Goal: Task Accomplishment & Management: Manage account settings

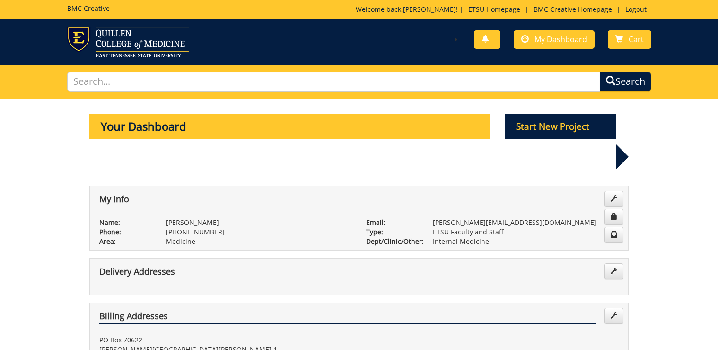
scroll to position [151, 0]
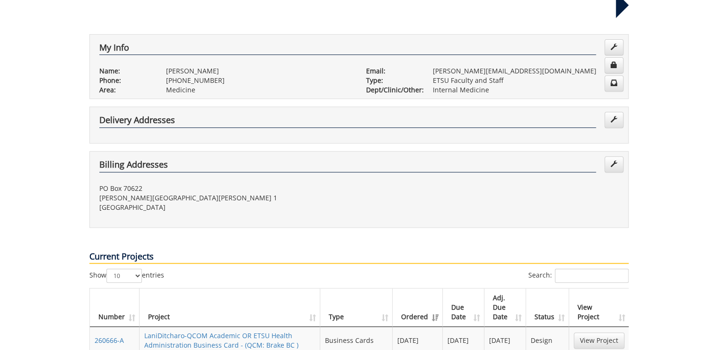
scroll to position [341, 0]
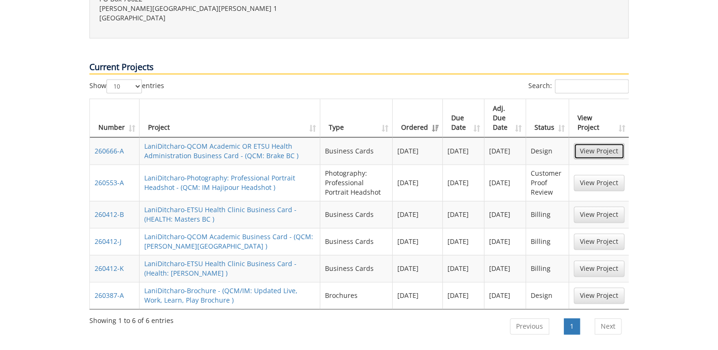
click at [601, 143] on link "View Project" at bounding box center [599, 151] width 51 height 16
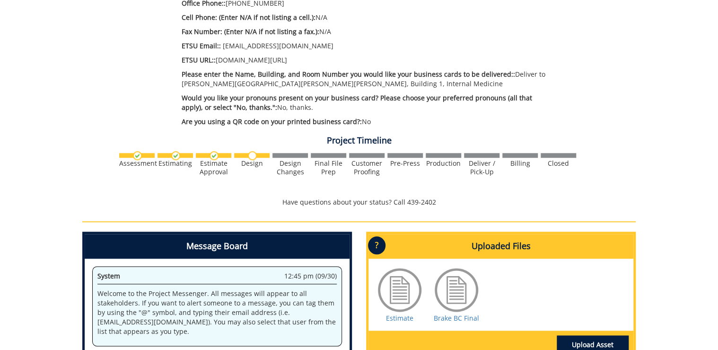
scroll to position [492, 0]
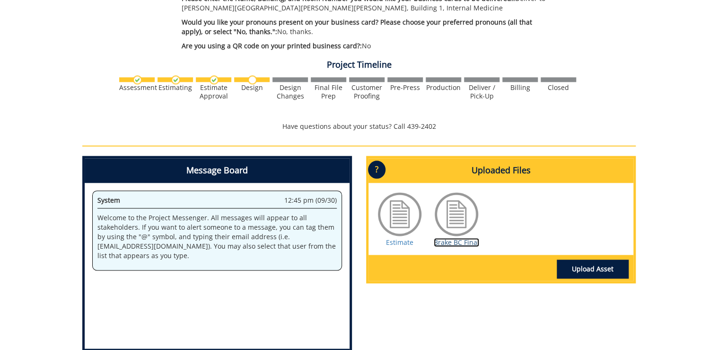
click at [469, 238] on link "Brake BC Final" at bounding box center [456, 242] width 45 height 9
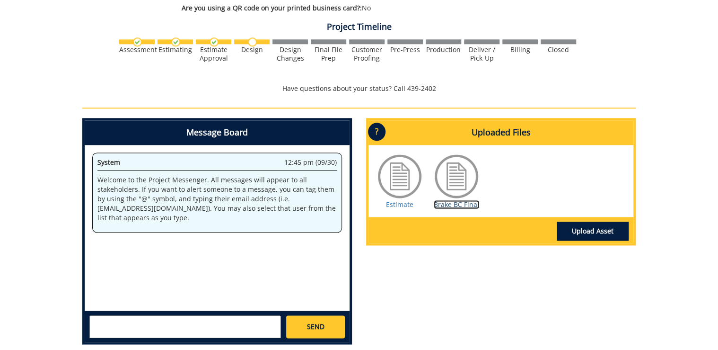
click at [450, 200] on link "Brake BC Final" at bounding box center [456, 204] width 45 height 9
click at [406, 200] on link "Estimate" at bounding box center [399, 204] width 27 height 9
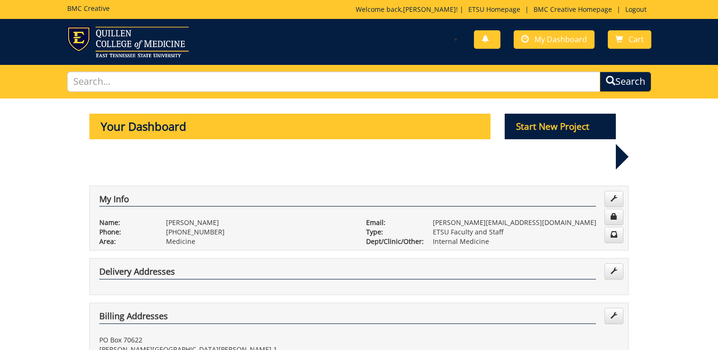
scroll to position [341, 0]
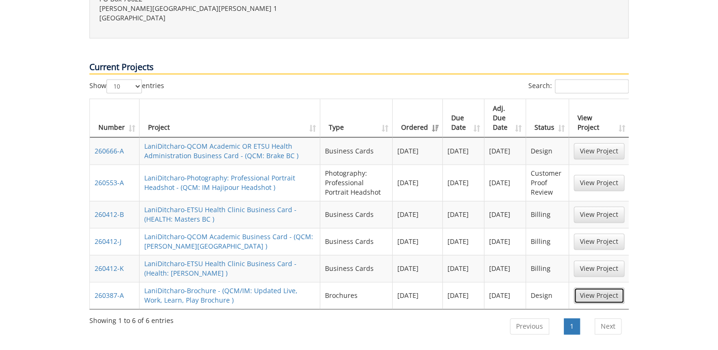
click at [594, 287] on link "View Project" at bounding box center [599, 295] width 51 height 16
click at [593, 175] on link "View Project" at bounding box center [599, 183] width 51 height 16
click at [590, 175] on link "View Project" at bounding box center [599, 183] width 51 height 16
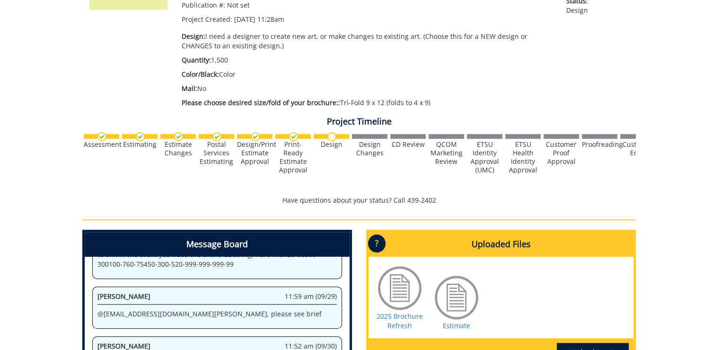
scroll to position [379, 0]
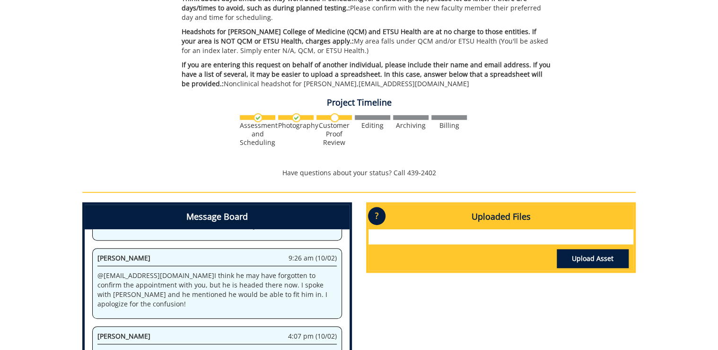
scroll to position [379, 0]
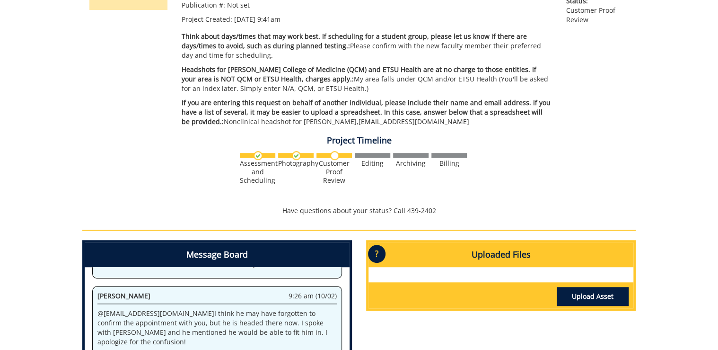
scroll to position [38, 0]
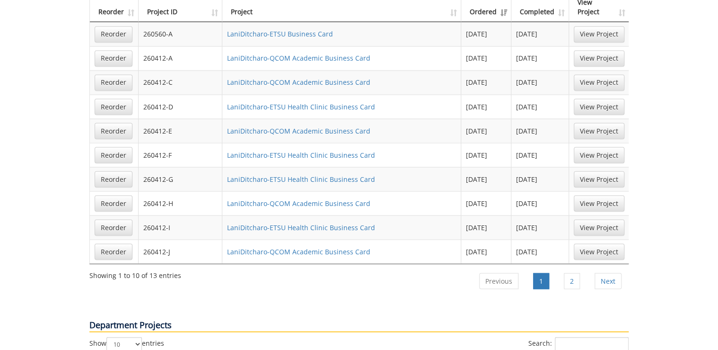
scroll to position [833, 0]
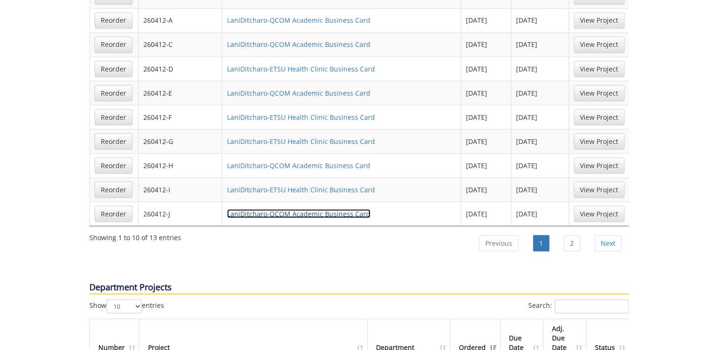
click at [266, 209] on link "LaniDitcharo-QCOM Academic Business Card" at bounding box center [298, 213] width 143 height 9
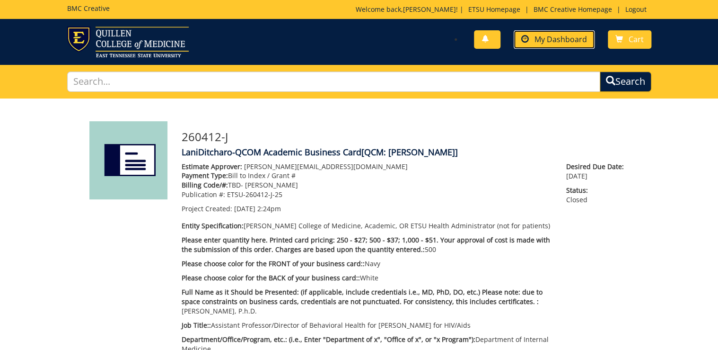
click at [537, 41] on span "My Dashboard" at bounding box center [561, 39] width 53 height 10
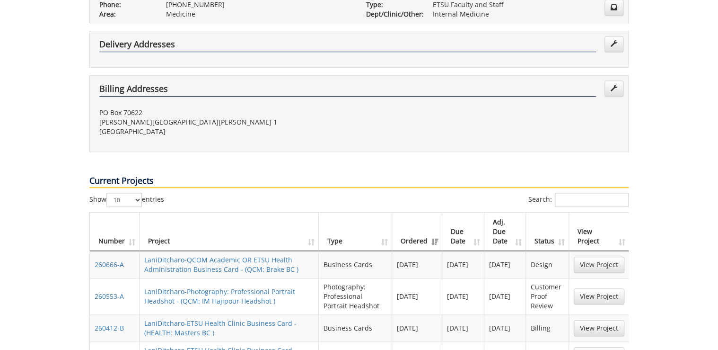
scroll to position [265, 0]
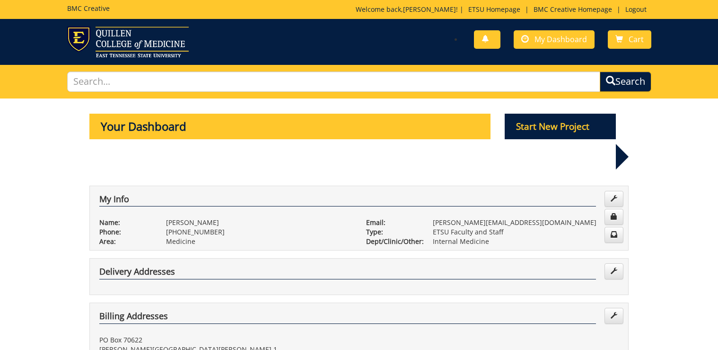
scroll to position [265, 0]
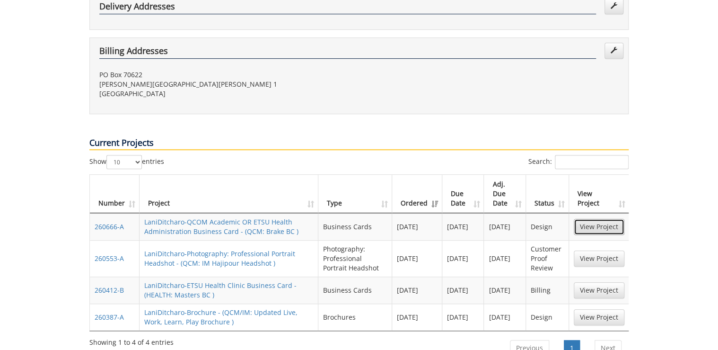
click at [595, 219] on link "View Project" at bounding box center [599, 227] width 51 height 16
click at [600, 250] on link "View Project" at bounding box center [599, 258] width 51 height 16
click at [591, 250] on link "View Project" at bounding box center [599, 258] width 51 height 16
click at [612, 282] on link "View Project" at bounding box center [599, 290] width 51 height 16
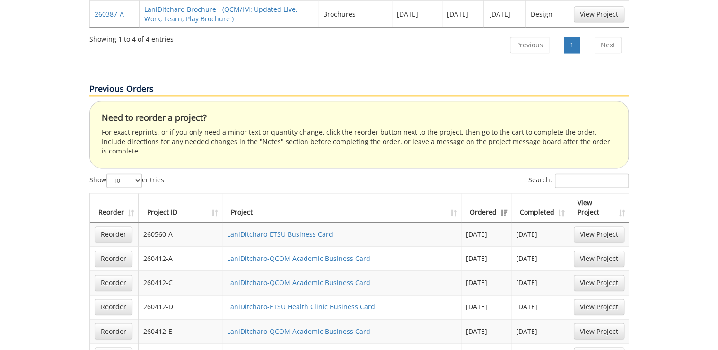
scroll to position [606, 0]
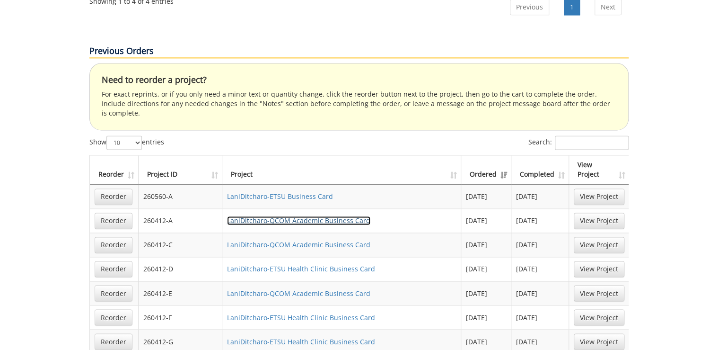
click at [286, 216] on link "LaniDitcharo-QCOM Academic Business Card" at bounding box center [298, 220] width 143 height 9
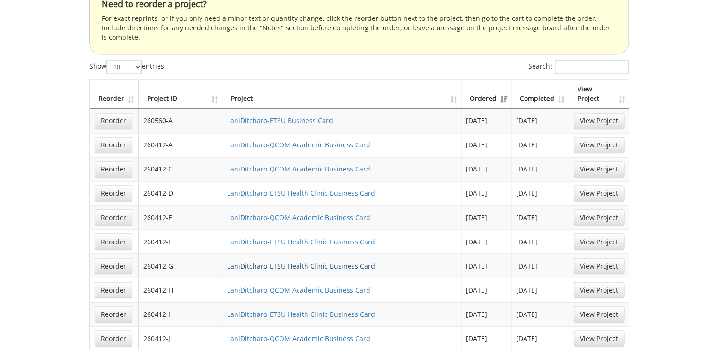
scroll to position [719, 0]
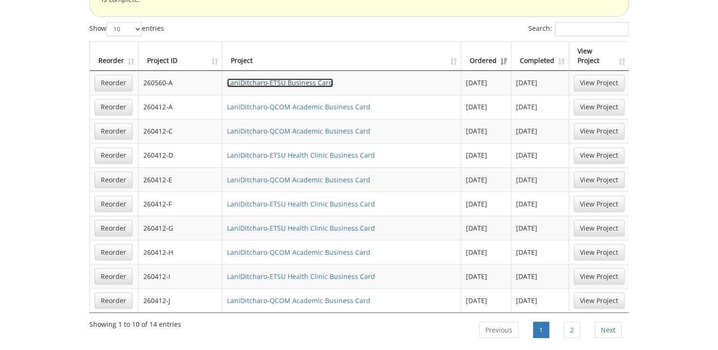
click at [284, 78] on link "LaniDitcharo-ETSU Business Card" at bounding box center [280, 82] width 106 height 9
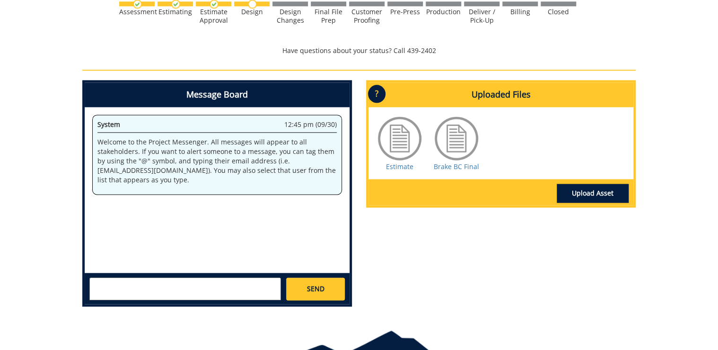
scroll to position [606, 0]
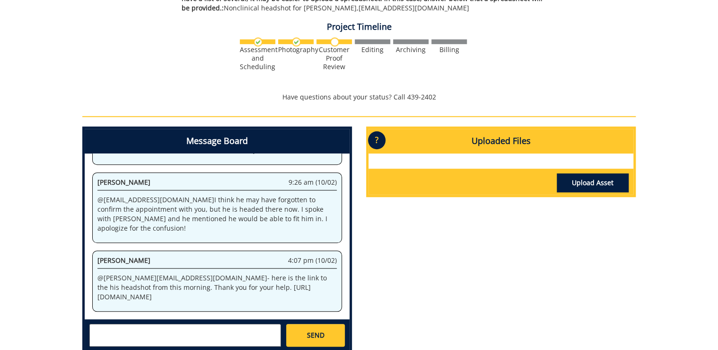
scroll to position [404, 0]
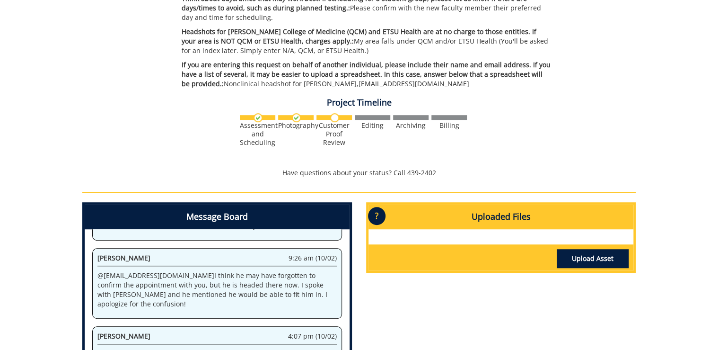
scroll to position [379, 0]
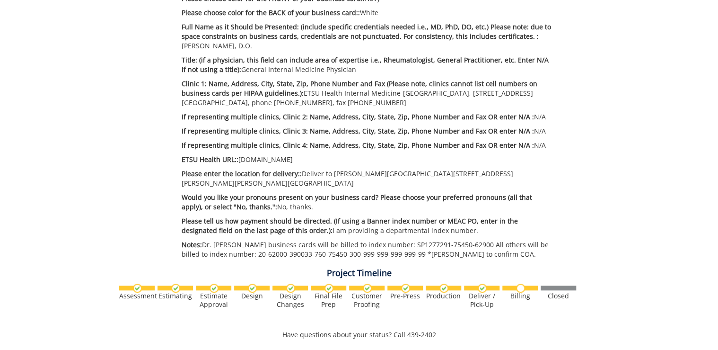
scroll to position [114, 0]
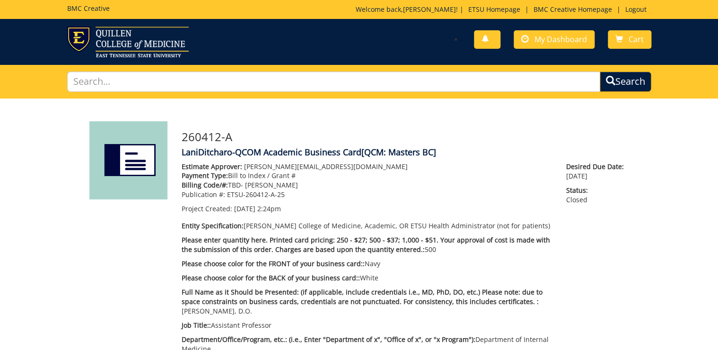
scroll to position [227, 0]
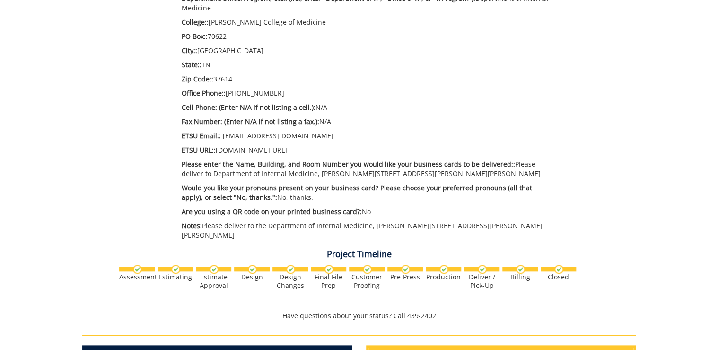
scroll to position [606, 0]
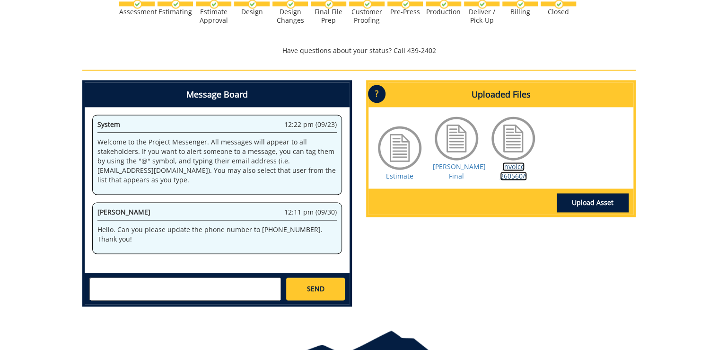
click at [522, 165] on link "Invoice 260560A" at bounding box center [513, 171] width 27 height 18
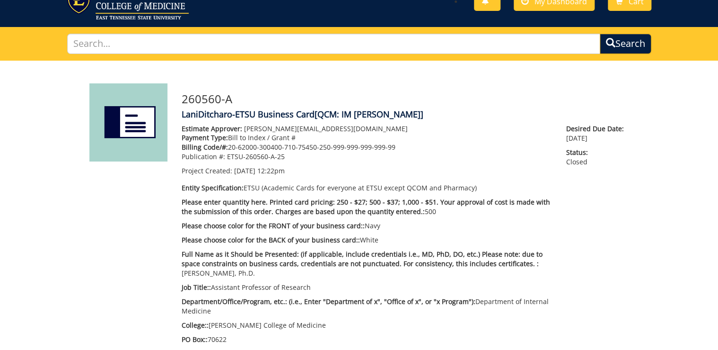
scroll to position [0, 0]
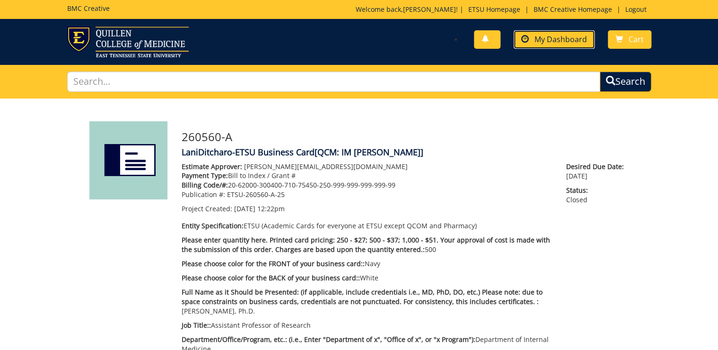
click at [563, 36] on span "My Dashboard" at bounding box center [561, 39] width 53 height 10
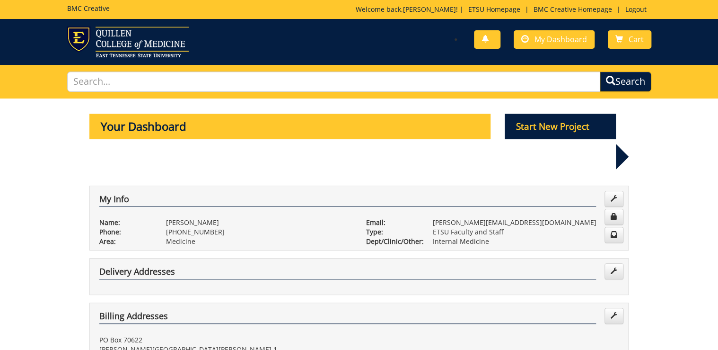
scroll to position [265, 0]
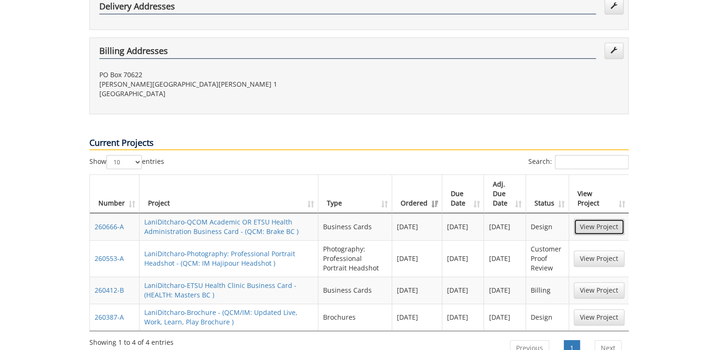
click at [587, 219] on link "View Project" at bounding box center [599, 227] width 51 height 16
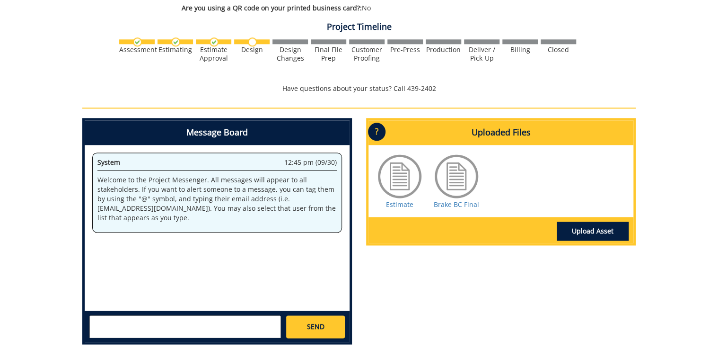
scroll to position [568, 0]
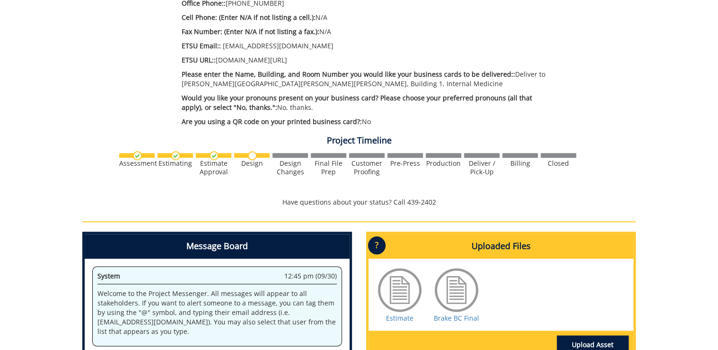
scroll to position [379, 0]
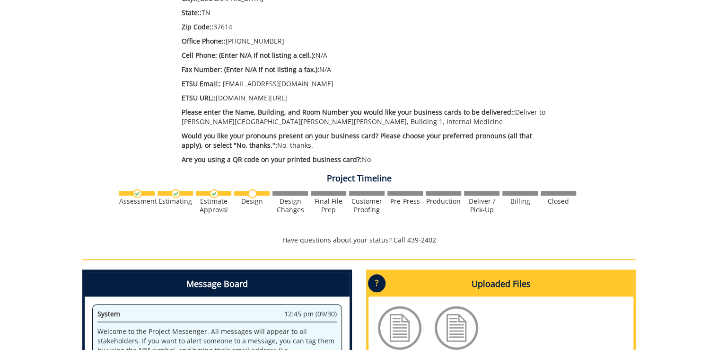
click at [48, 151] on div "260666-A LaniDitcharo-QCOM Academic OR ETSU Health Administration Business Card…" at bounding box center [359, 112] width 718 height 784
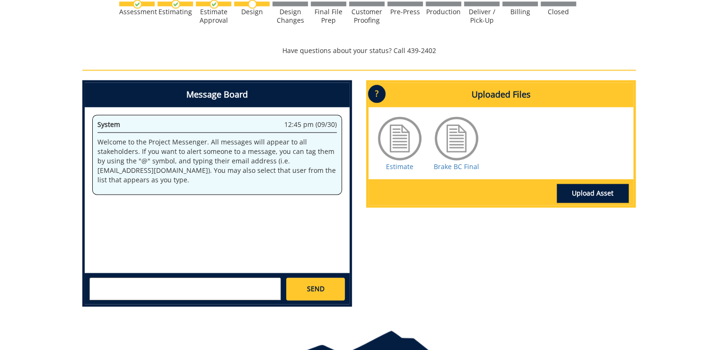
click at [186, 279] on textarea at bounding box center [185, 288] width 192 height 23
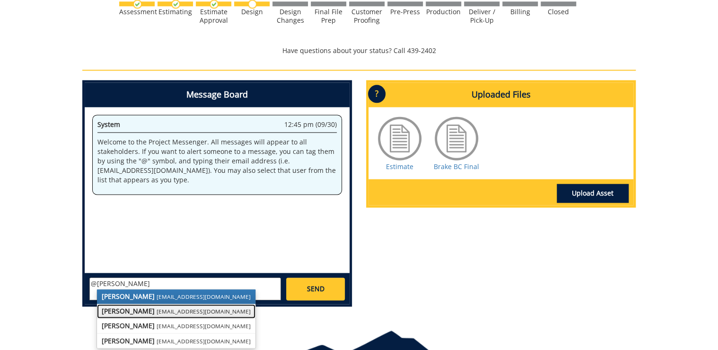
click at [180, 307] on small "lucasrf@etsu.edu" at bounding box center [204, 311] width 94 height 8
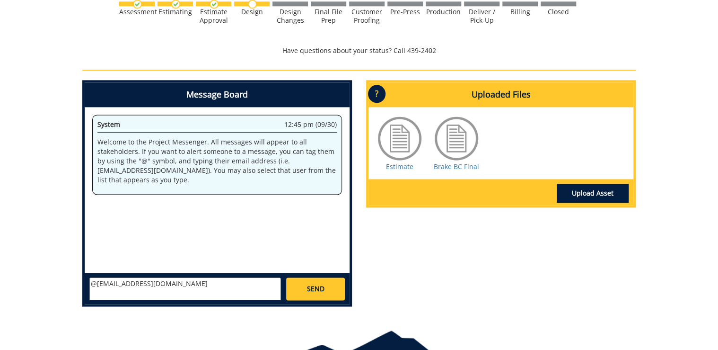
paste textarea "The business cards look great! I don’t see the button to approve the final for …"
click at [244, 277] on textarea "@lucasrf@etsu.edu The business cards look great! I don’t see the button to appr…" at bounding box center [185, 288] width 192 height 23
drag, startPoint x: 224, startPoint y: 286, endPoint x: 210, endPoint y: 284, distance: 14.3
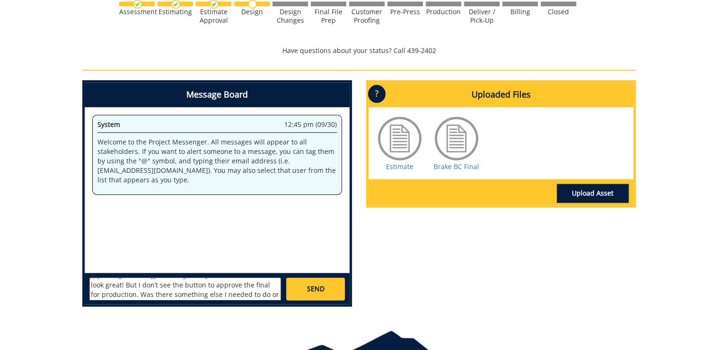
click at [210, 284] on textarea "@lucasrf@etsu.edu The business cards look great! But I don’t see the button to …" at bounding box center [185, 288] width 192 height 23
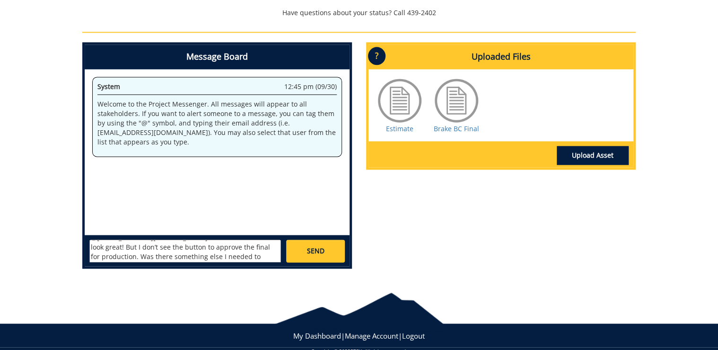
type textarea "@lucasrf@etsu.edu The business cards look great! But I don’t see the button to …"
click at [322, 246] on span "SEND" at bounding box center [316, 250] width 18 height 9
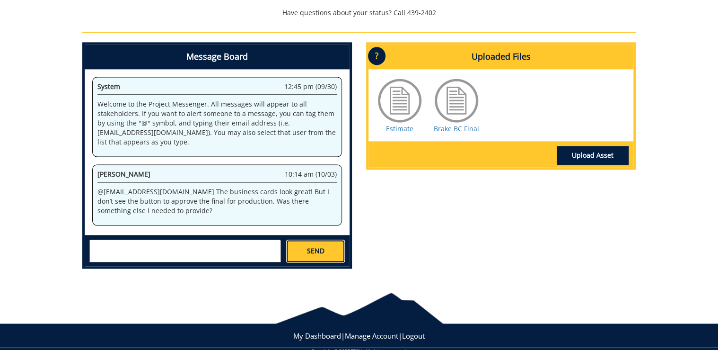
scroll to position [568, 0]
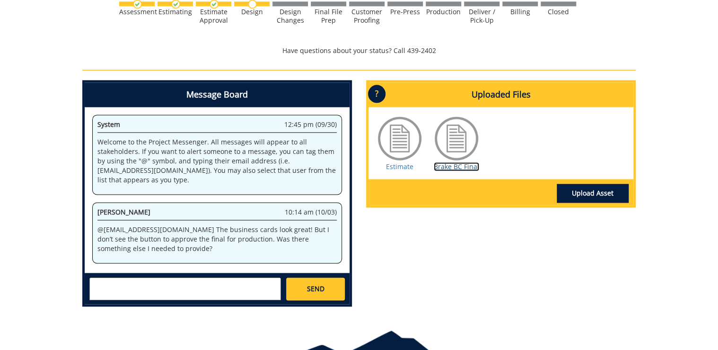
click at [466, 162] on link "Brake BC Final" at bounding box center [456, 166] width 45 height 9
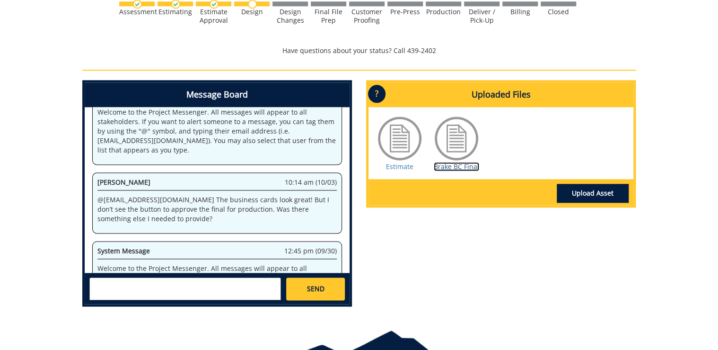
scroll to position [494, 0]
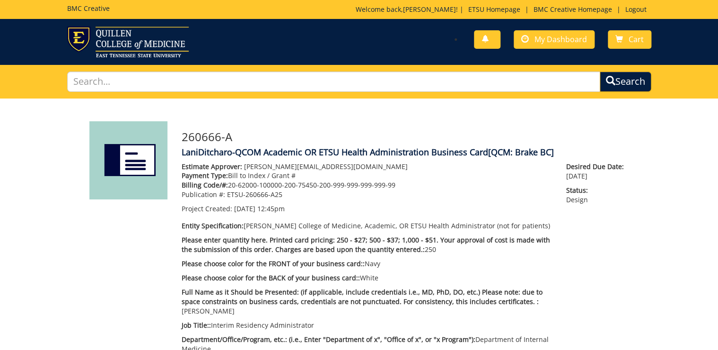
click at [554, 30] on div "You have no new notifications My Dashboard Cart" at bounding box center [509, 39] width 300 height 27
click at [552, 39] on span "My Dashboard" at bounding box center [561, 39] width 53 height 10
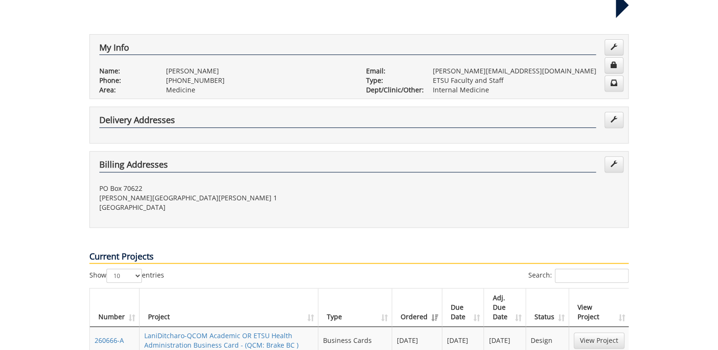
scroll to position [341, 0]
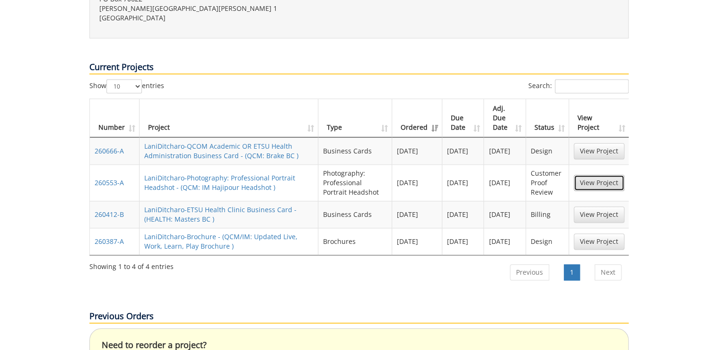
click at [600, 175] on link "View Project" at bounding box center [599, 183] width 51 height 16
click at [598, 233] on link "View Project" at bounding box center [599, 241] width 51 height 16
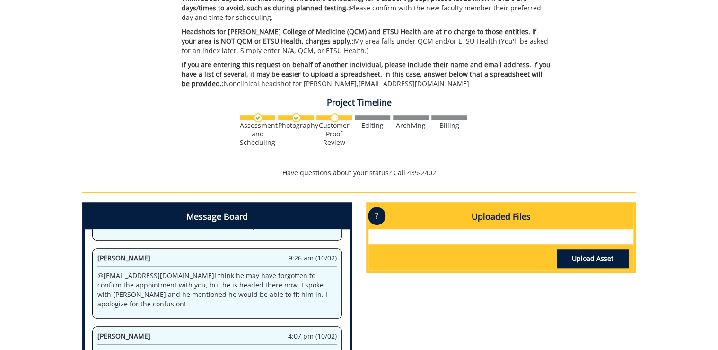
scroll to position [341, 0]
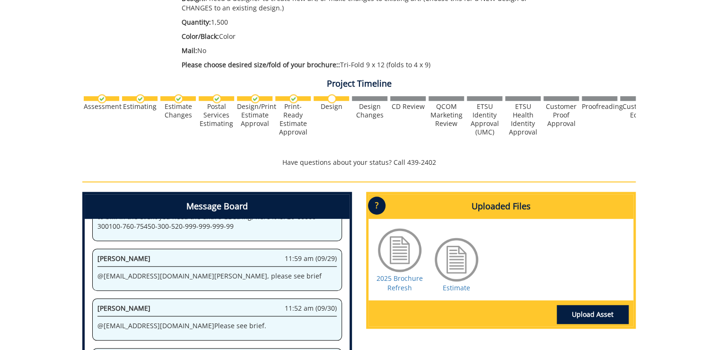
scroll to position [303, 0]
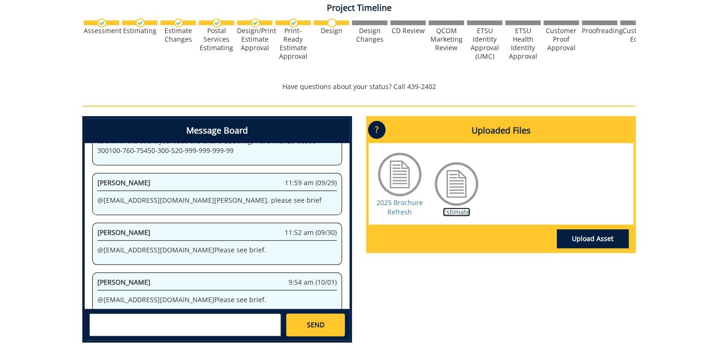
click at [459, 214] on link "Estimate" at bounding box center [456, 211] width 27 height 9
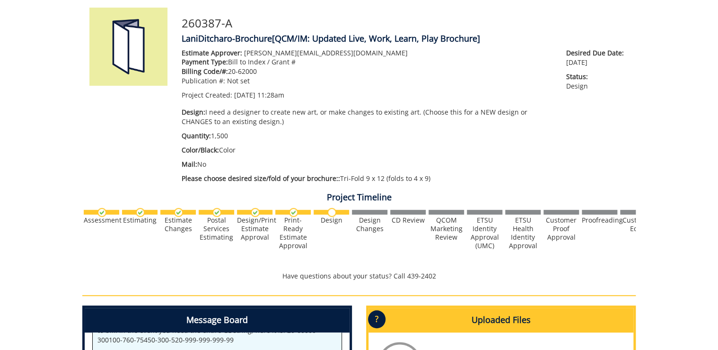
scroll to position [0, 0]
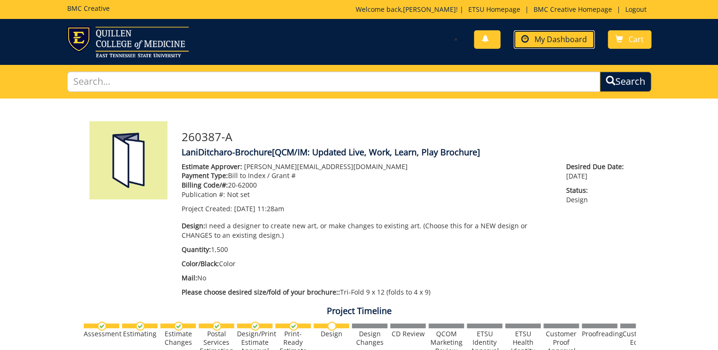
click at [583, 36] on span "My Dashboard" at bounding box center [561, 39] width 53 height 10
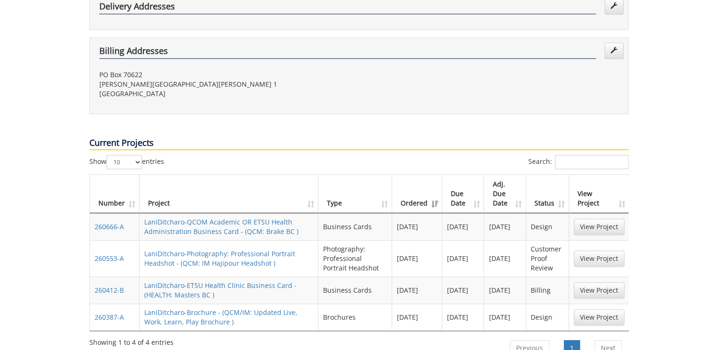
scroll to position [303, 0]
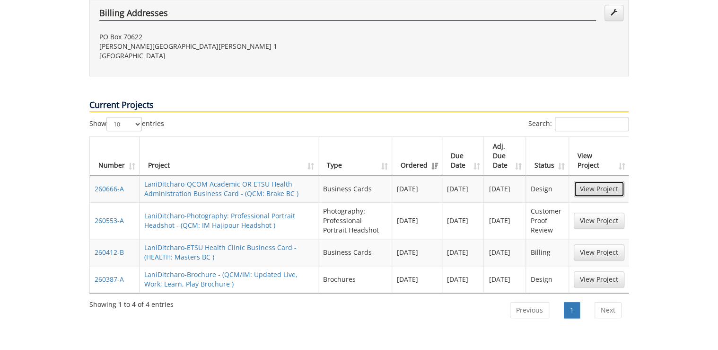
click at [581, 181] on link "View Project" at bounding box center [599, 189] width 51 height 16
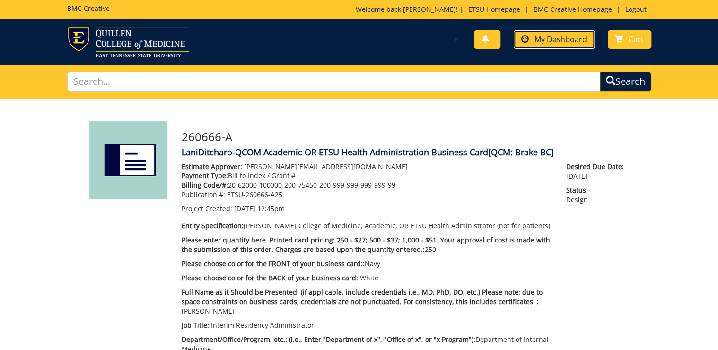
click at [564, 34] on span "My Dashboard" at bounding box center [561, 39] width 53 height 10
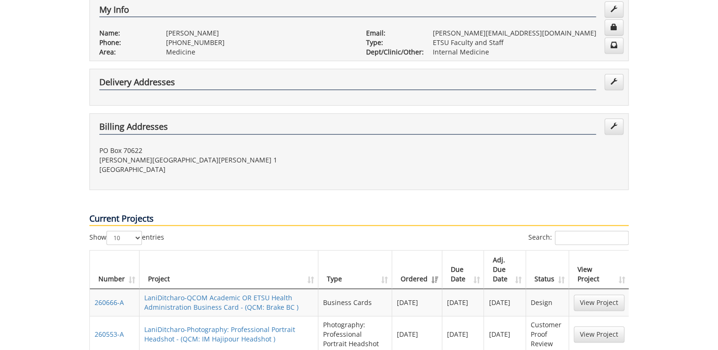
scroll to position [265, 0]
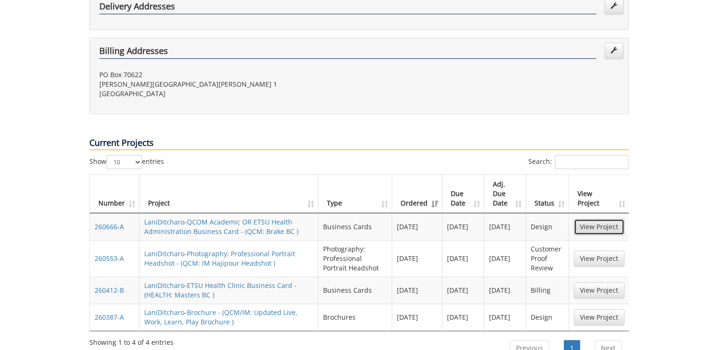
click at [596, 219] on link "View Project" at bounding box center [599, 227] width 51 height 16
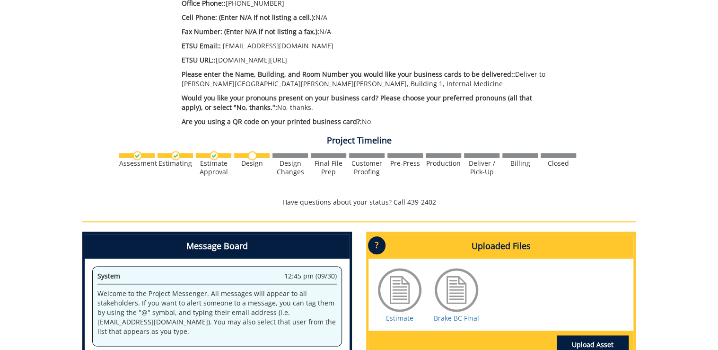
scroll to position [568, 0]
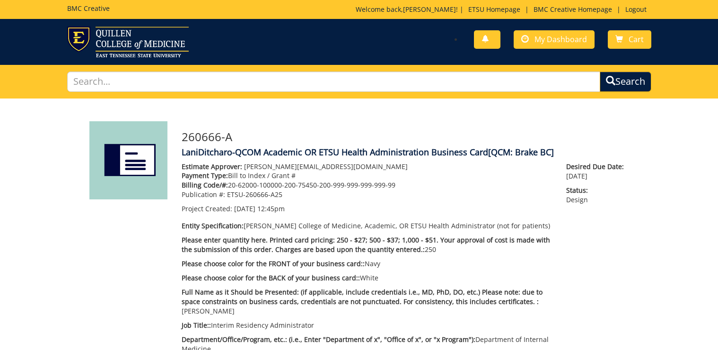
scroll to position [568, 0]
click at [549, 40] on span "My Dashboard" at bounding box center [561, 39] width 53 height 10
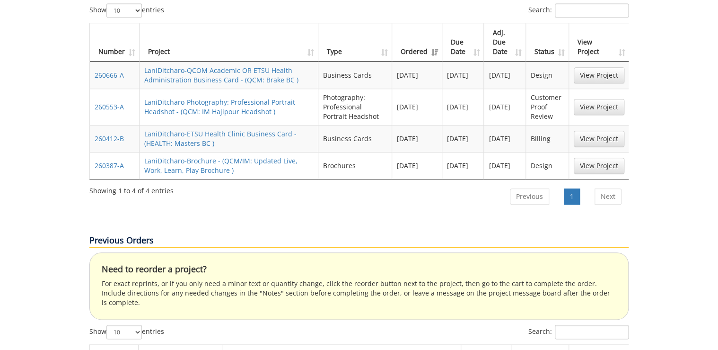
scroll to position [379, 0]
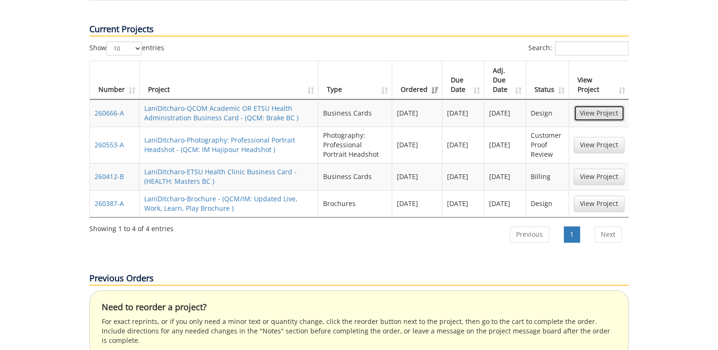
click at [601, 105] on link "View Project" at bounding box center [599, 113] width 51 height 16
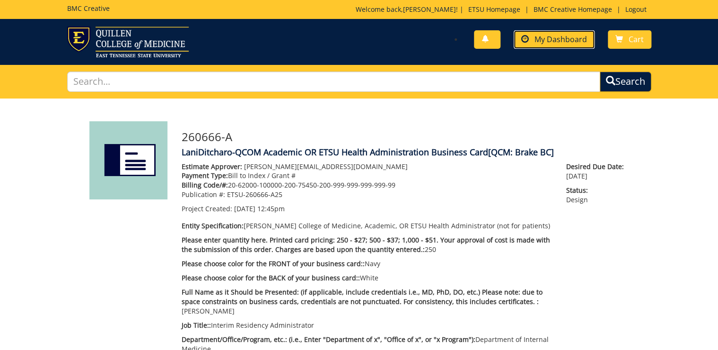
click at [553, 38] on span "My Dashboard" at bounding box center [561, 39] width 53 height 10
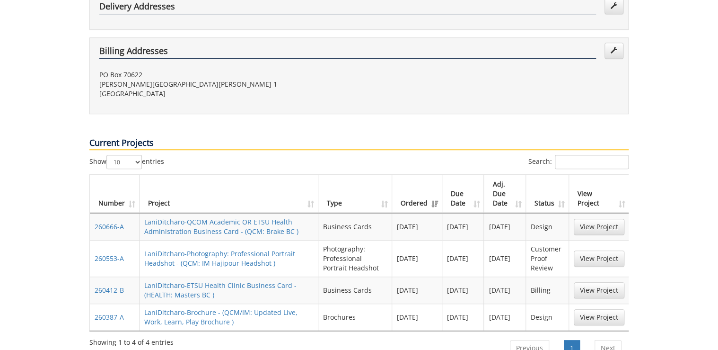
scroll to position [303, 0]
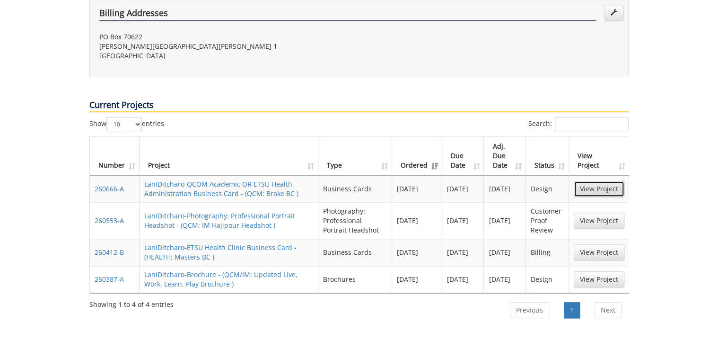
click at [592, 181] on link "View Project" at bounding box center [599, 189] width 51 height 16
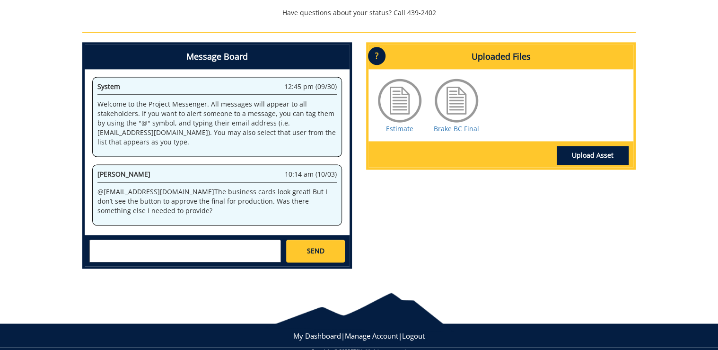
scroll to position [379, 0]
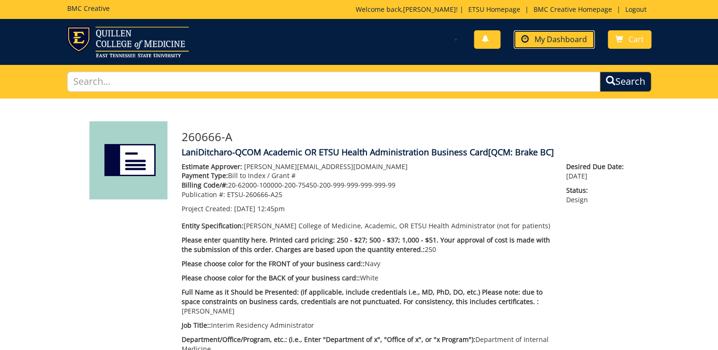
click at [572, 44] on span "My Dashboard" at bounding box center [561, 39] width 53 height 10
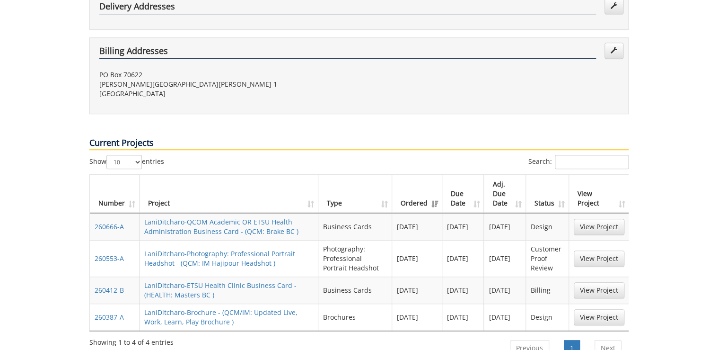
scroll to position [227, 0]
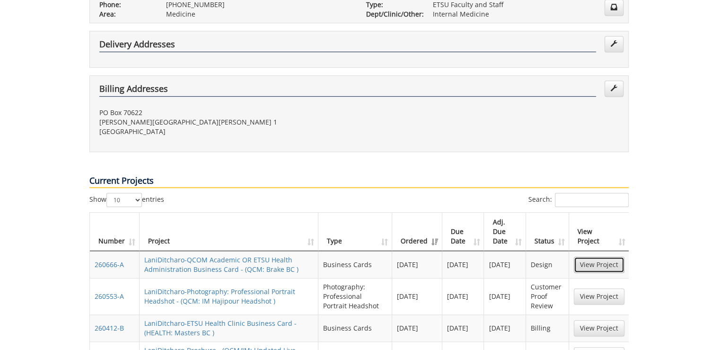
click at [591, 256] on link "View Project" at bounding box center [599, 264] width 51 height 16
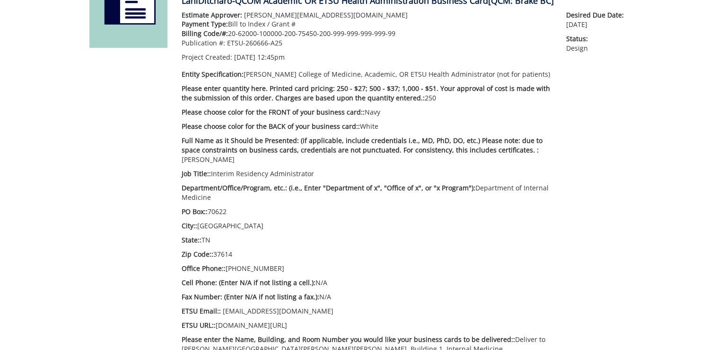
scroll to position [38, 0]
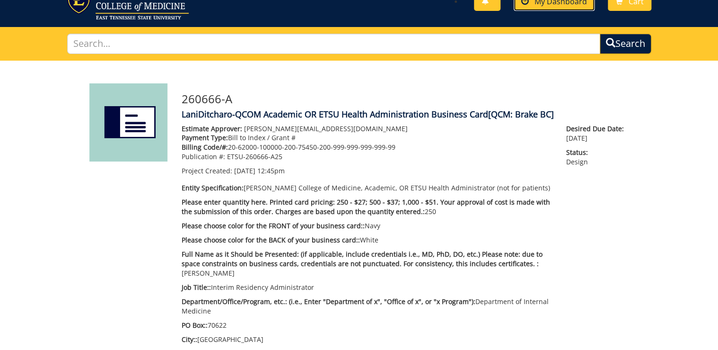
click at [560, 9] on link "My Dashboard" at bounding box center [554, 1] width 81 height 18
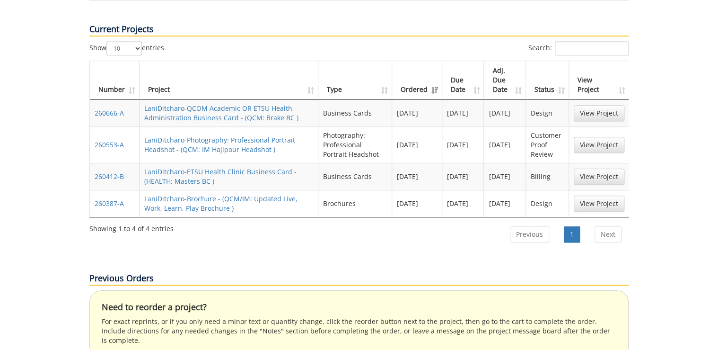
scroll to position [416, 0]
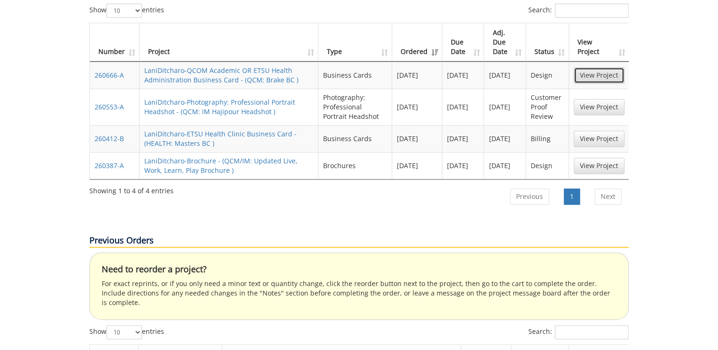
click at [597, 67] on link "View Project" at bounding box center [599, 75] width 51 height 16
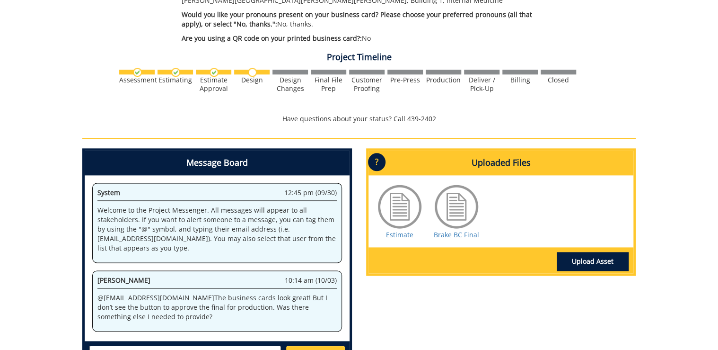
scroll to position [462, 0]
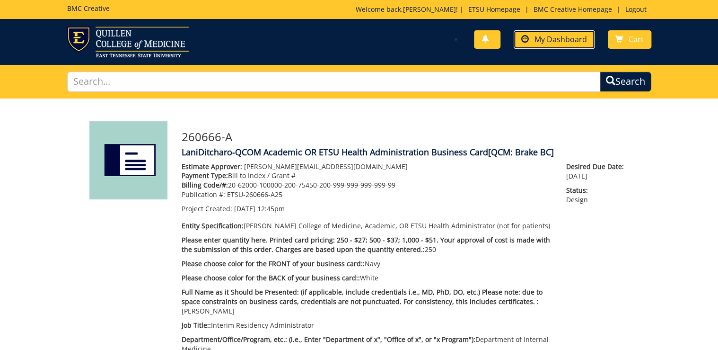
click at [553, 36] on span "My Dashboard" at bounding box center [561, 39] width 53 height 10
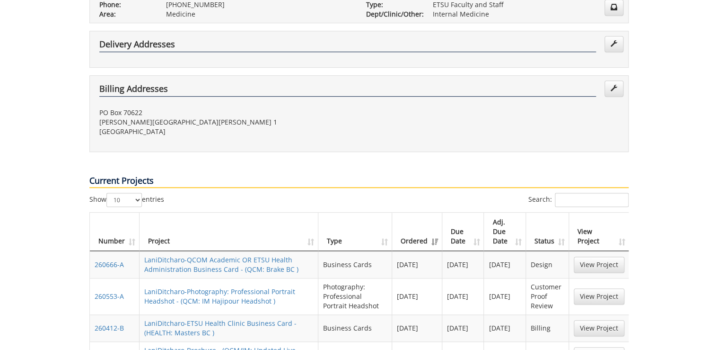
scroll to position [265, 0]
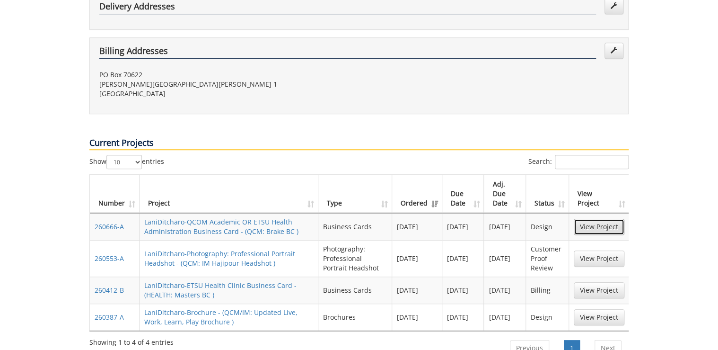
click at [592, 219] on link "View Project" at bounding box center [599, 227] width 51 height 16
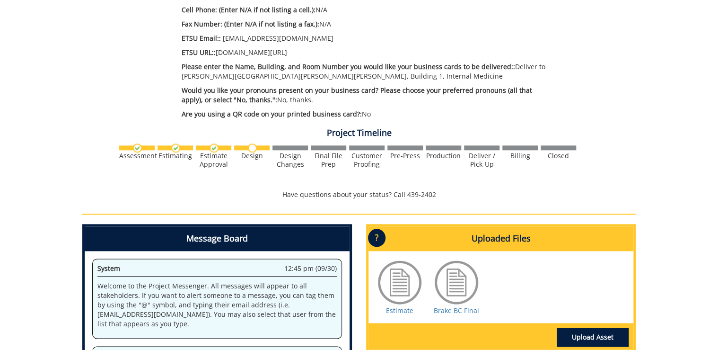
scroll to position [575, 0]
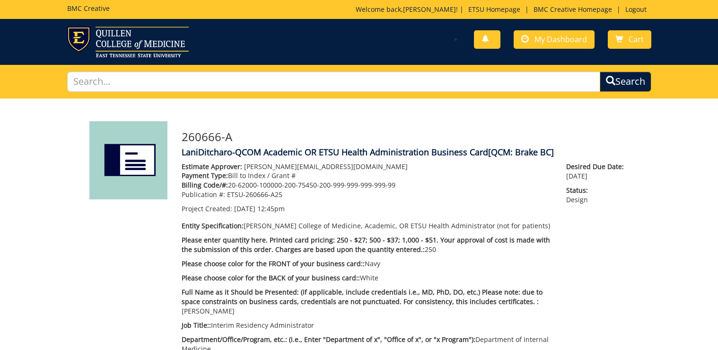
scroll to position [575, 0]
click at [565, 43] on span "My Dashboard" at bounding box center [561, 39] width 53 height 10
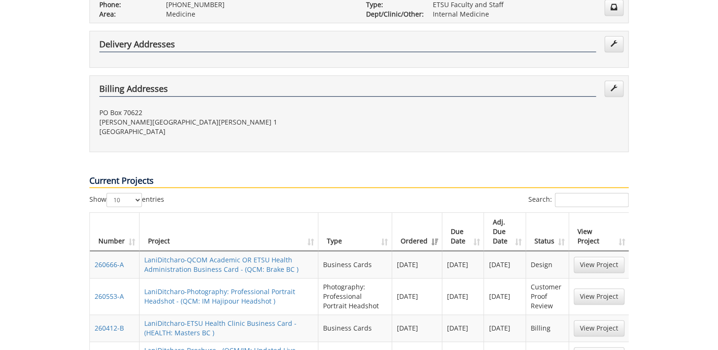
scroll to position [341, 0]
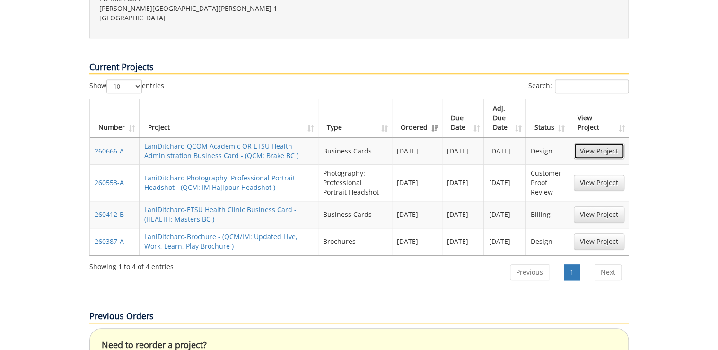
click at [600, 143] on link "View Project" at bounding box center [599, 151] width 51 height 16
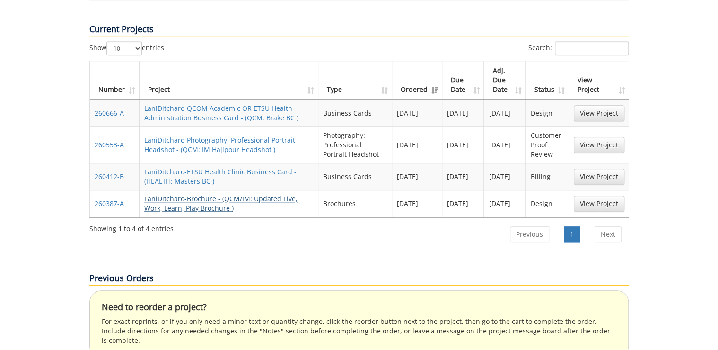
scroll to position [265, 0]
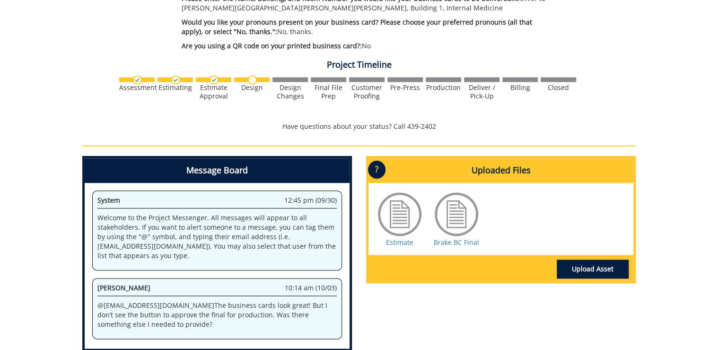
scroll to position [530, 0]
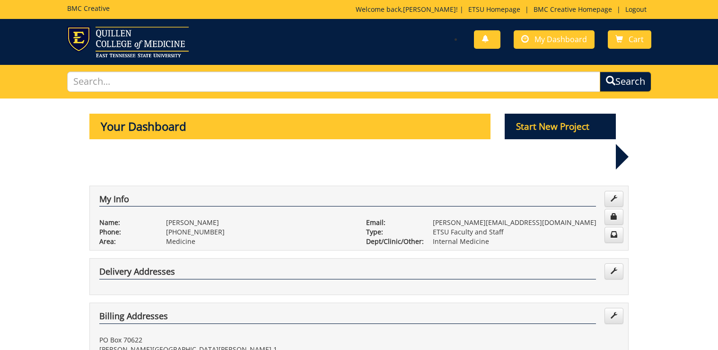
scroll to position [265, 0]
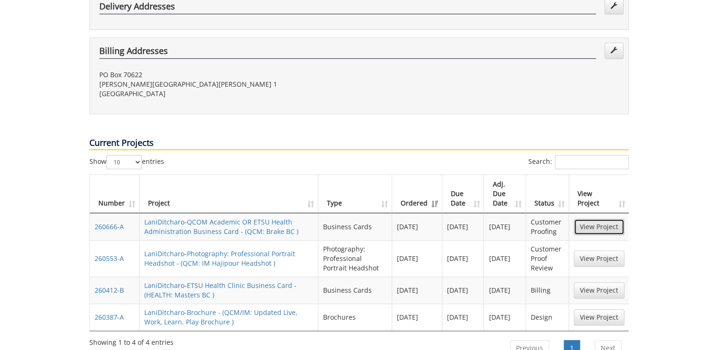
click at [600, 219] on link "View Project" at bounding box center [599, 227] width 51 height 16
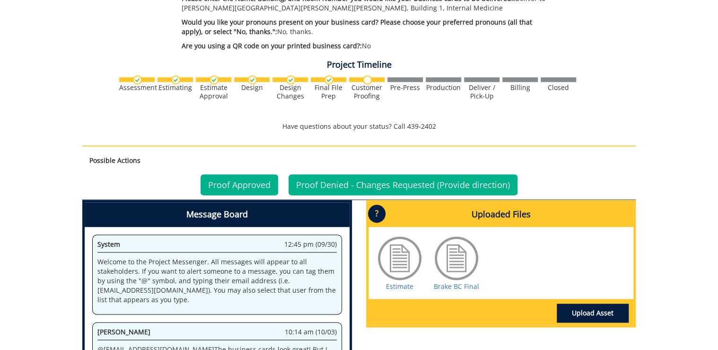
scroll to position [454, 0]
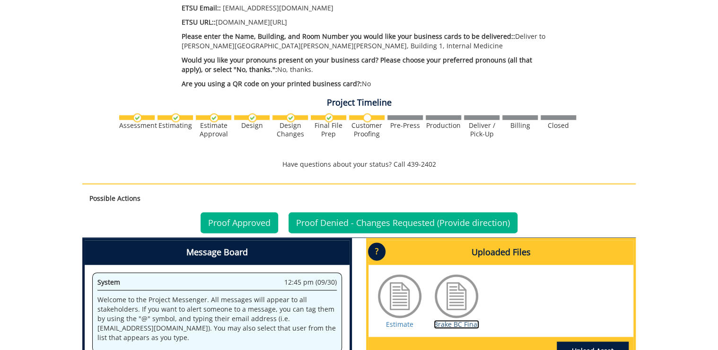
click at [447, 319] on link "Brake BC Final" at bounding box center [456, 323] width 45 height 9
drag, startPoint x: 231, startPoint y: 212, endPoint x: 223, endPoint y: 212, distance: 7.6
click at [231, 212] on link "Proof Approved" at bounding box center [240, 222] width 78 height 21
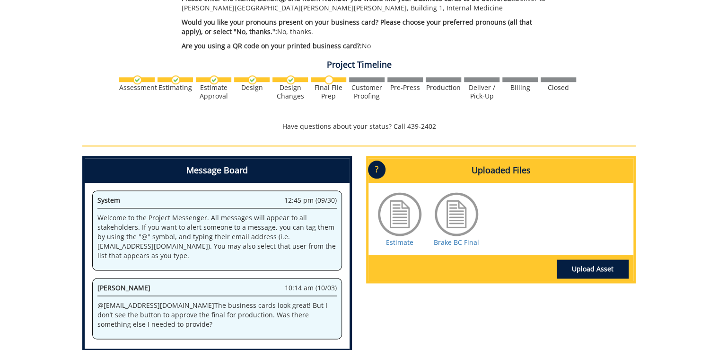
scroll to position [530, 0]
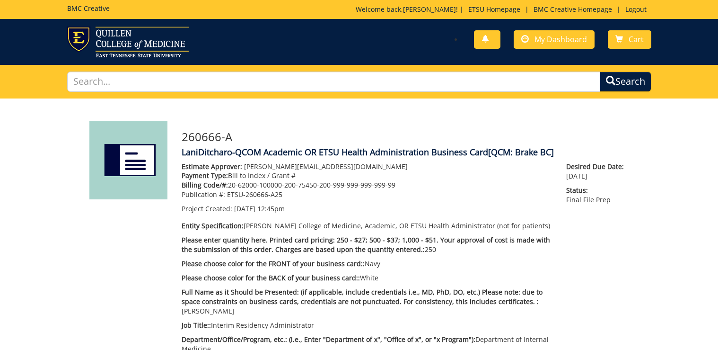
scroll to position [530, 0]
click at [571, 30] on link "My Dashboard" at bounding box center [554, 39] width 81 height 18
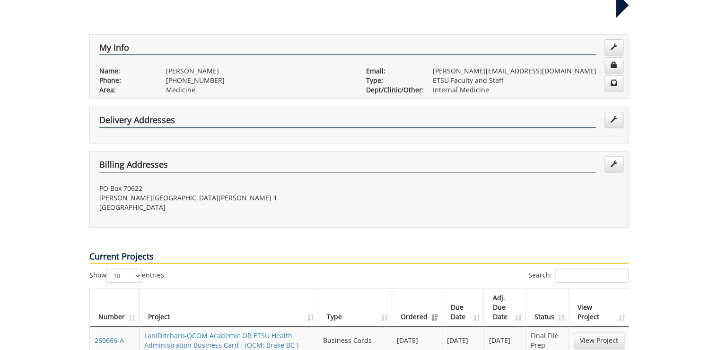
scroll to position [265, 0]
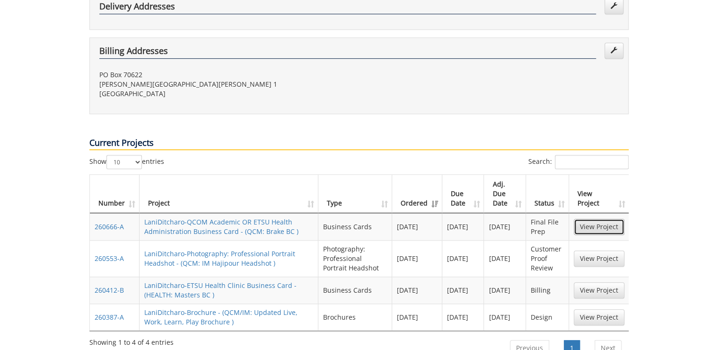
click at [602, 219] on link "View Project" at bounding box center [599, 227] width 51 height 16
click at [609, 309] on link "View Project" at bounding box center [599, 317] width 51 height 16
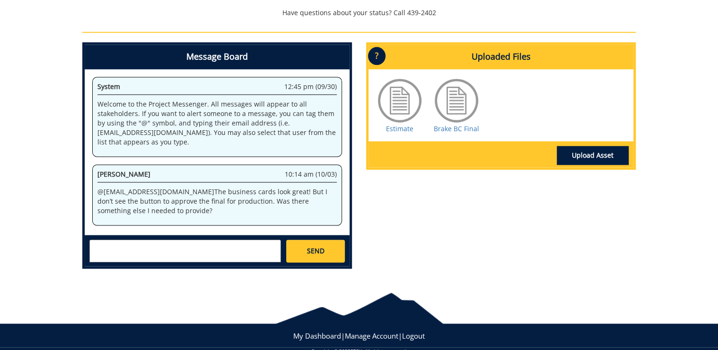
scroll to position [613, 0]
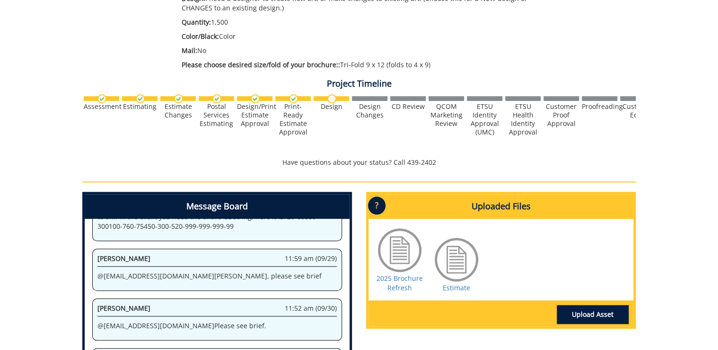
scroll to position [379, 0]
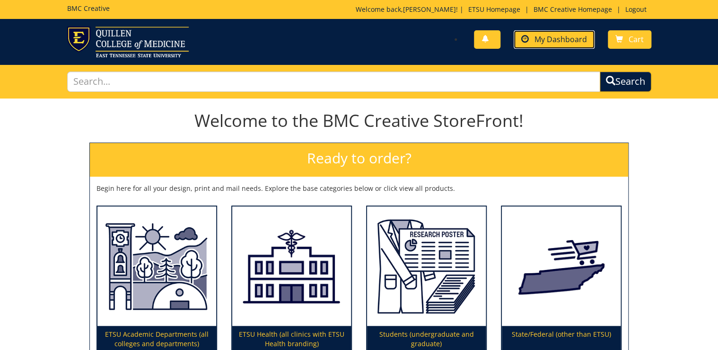
click at [570, 42] on span "My Dashboard" at bounding box center [561, 39] width 53 height 10
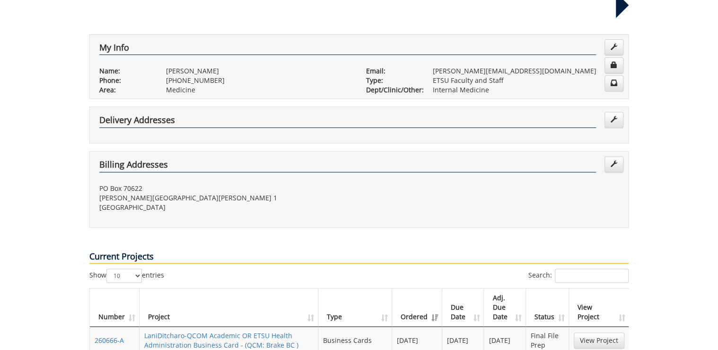
scroll to position [227, 0]
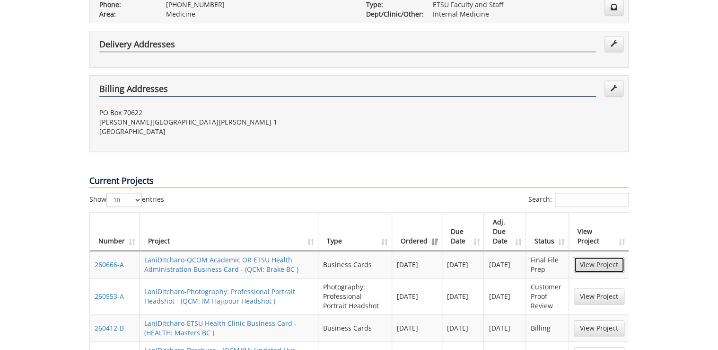
click at [604, 256] on link "View Project" at bounding box center [599, 264] width 51 height 16
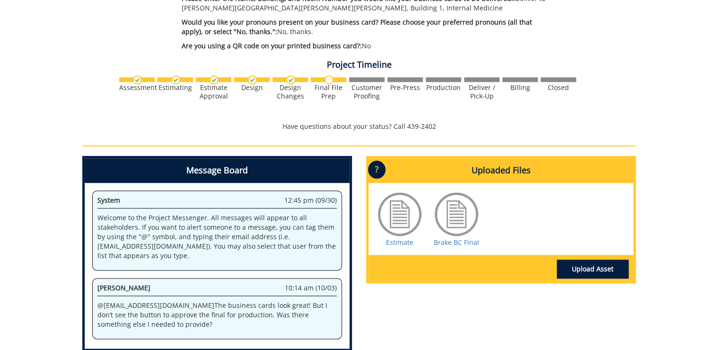
scroll to position [613, 0]
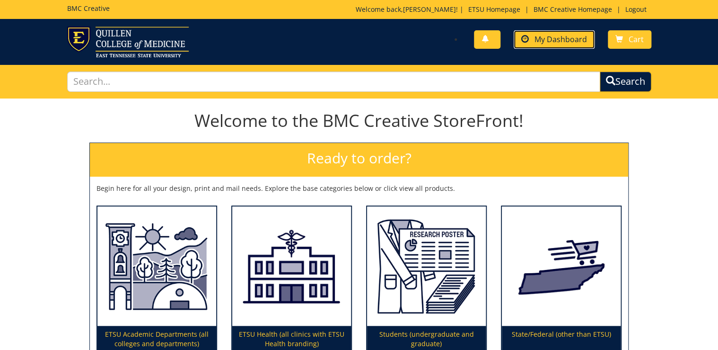
click at [547, 35] on span "My Dashboard" at bounding box center [561, 39] width 53 height 10
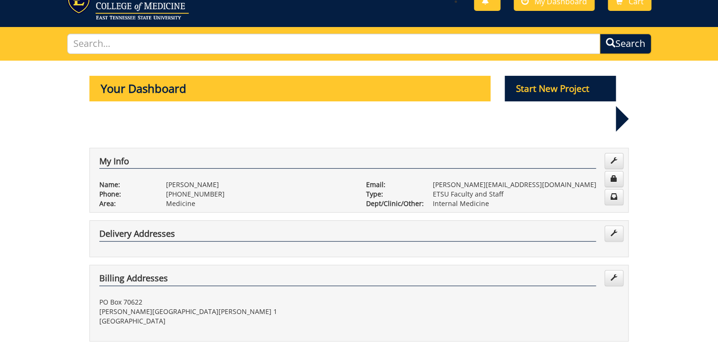
scroll to position [227, 0]
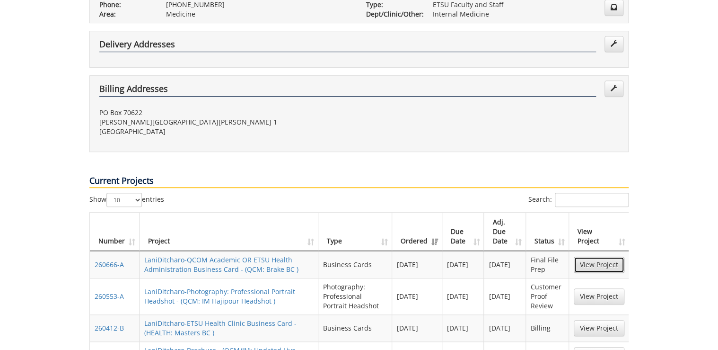
click at [591, 256] on link "View Project" at bounding box center [599, 264] width 51 height 16
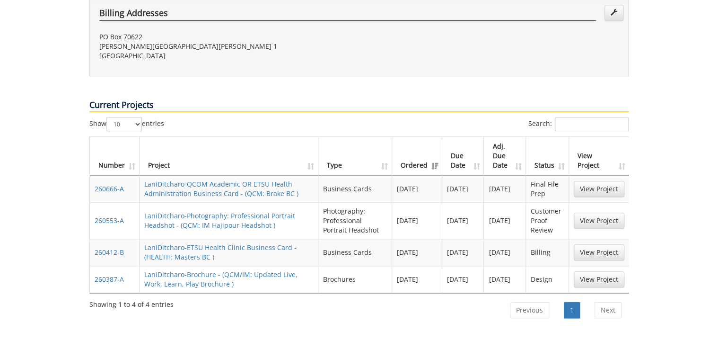
scroll to position [379, 0]
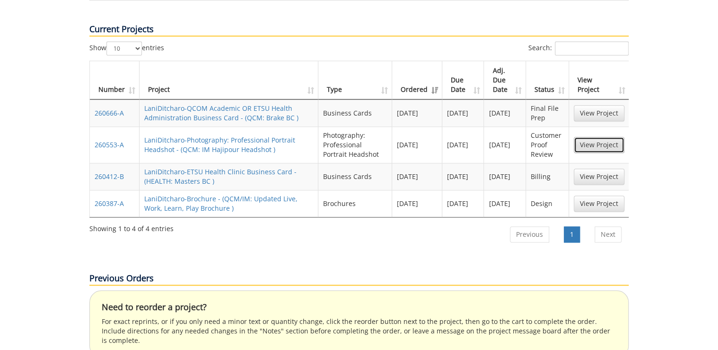
click at [587, 137] on link "View Project" at bounding box center [599, 145] width 51 height 16
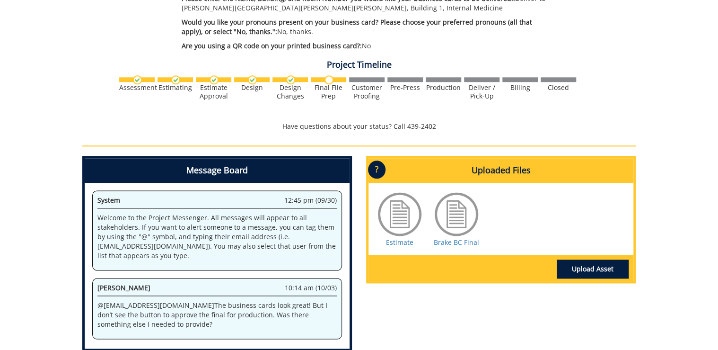
scroll to position [530, 0]
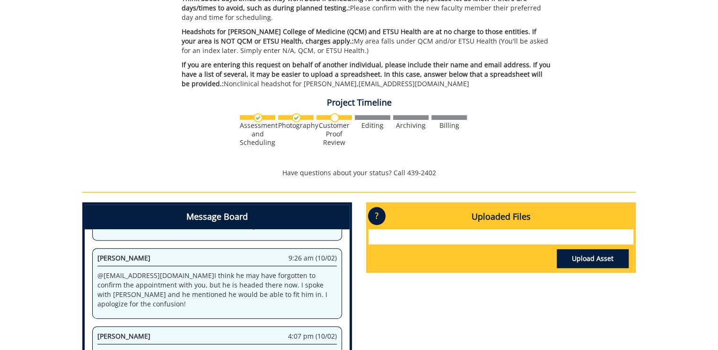
scroll to position [341, 0]
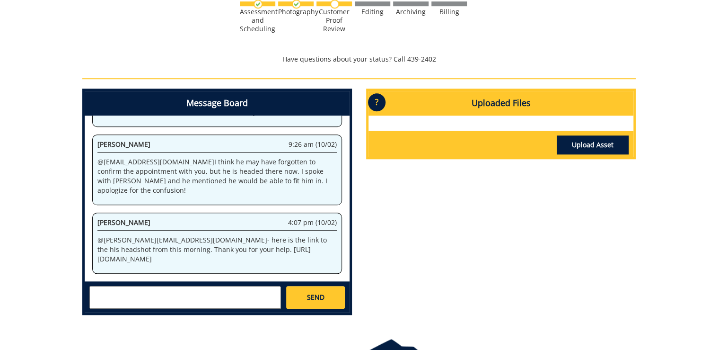
drag, startPoint x: 203, startPoint y: 234, endPoint x: 203, endPoint y: 248, distance: 13.7
click at [203, 248] on p "@ [PERSON_NAME][EMAIL_ADDRESS][DOMAIN_NAME] - here is the link to the his heads…" at bounding box center [216, 249] width 239 height 28
copy p "https://etsu365-my.sharepoint.com/:i:/g/personal/gougeja_etsu_edu/EUDA5ONIzSZAq…"
click at [165, 235] on p "@ ditcharo@etsu.edu - here is the link to the his headshot from this morning. T…" at bounding box center [216, 249] width 239 height 28
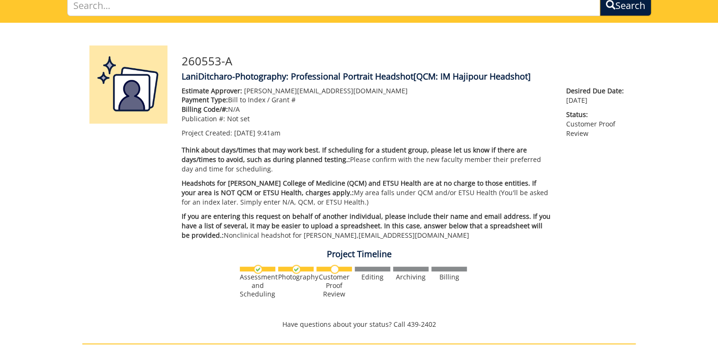
scroll to position [0, 0]
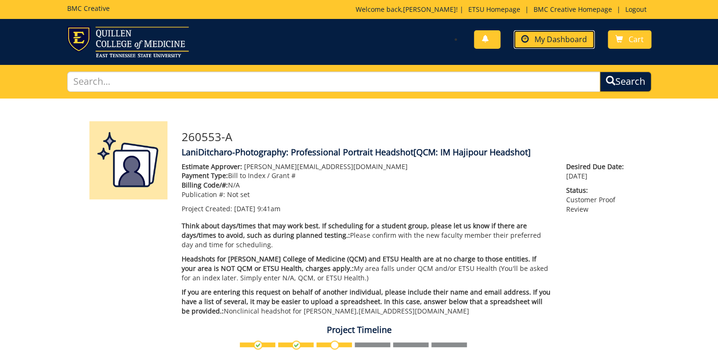
click at [562, 42] on span "My Dashboard" at bounding box center [561, 39] width 53 height 10
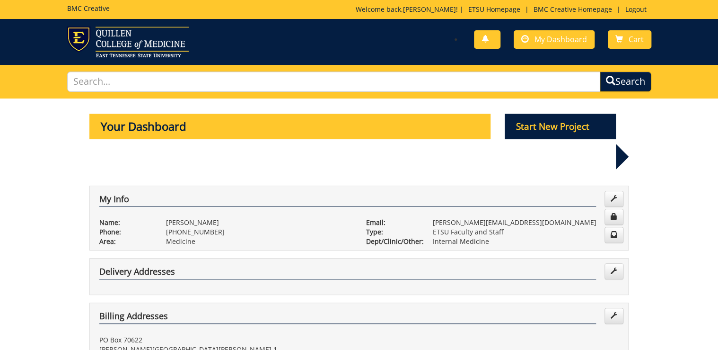
scroll to position [303, 0]
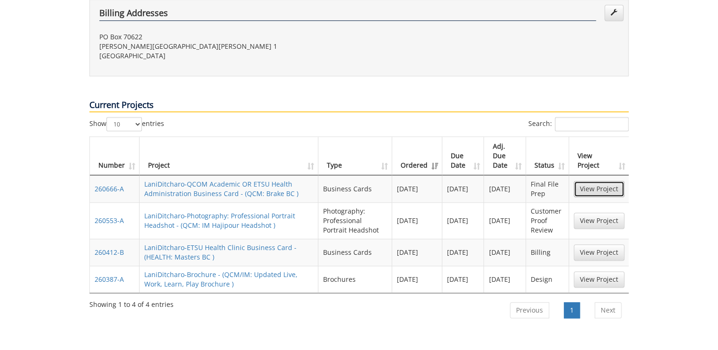
click at [603, 181] on link "View Project" at bounding box center [599, 189] width 51 height 16
click at [593, 181] on link "View Project" at bounding box center [599, 189] width 51 height 16
click at [604, 212] on link "View Project" at bounding box center [599, 220] width 51 height 16
click at [603, 271] on link "View Project" at bounding box center [599, 279] width 51 height 16
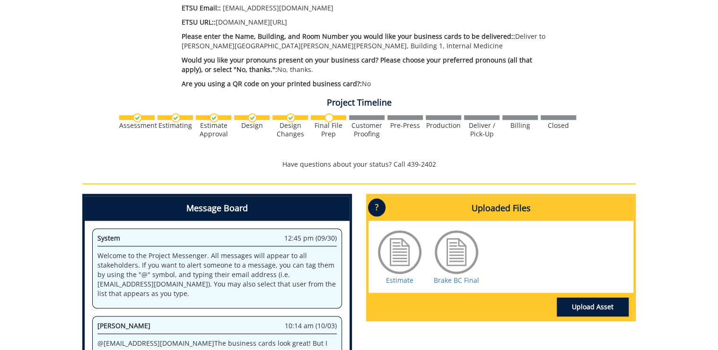
scroll to position [492, 0]
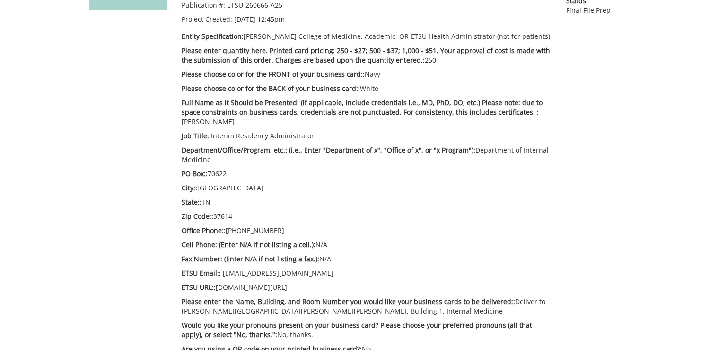
scroll to position [379, 0]
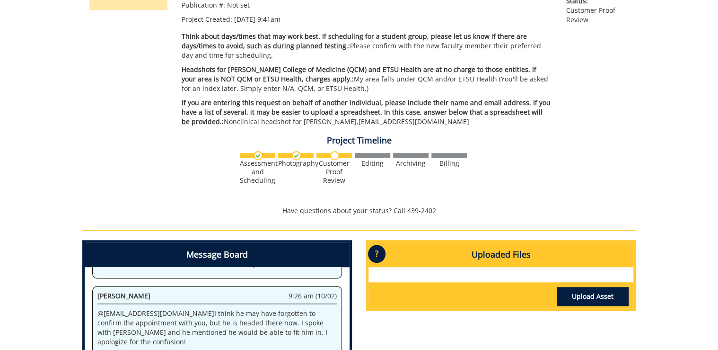
scroll to position [404, 0]
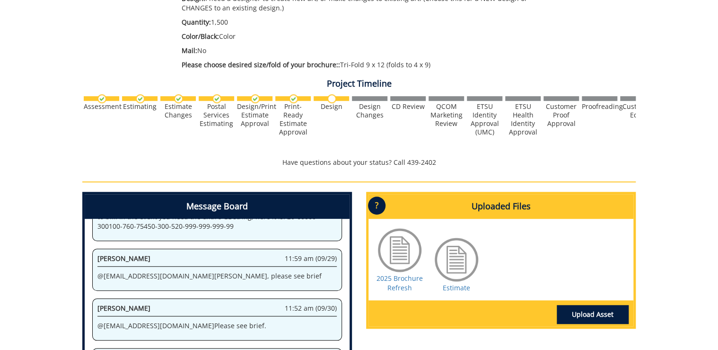
scroll to position [303, 0]
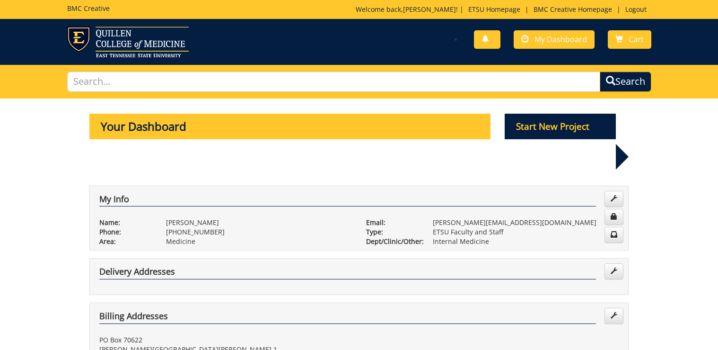
scroll to position [303, 0]
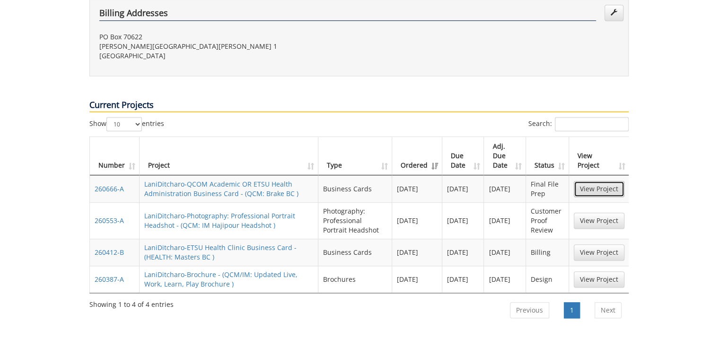
click at [602, 181] on link "View Project" at bounding box center [599, 189] width 51 height 16
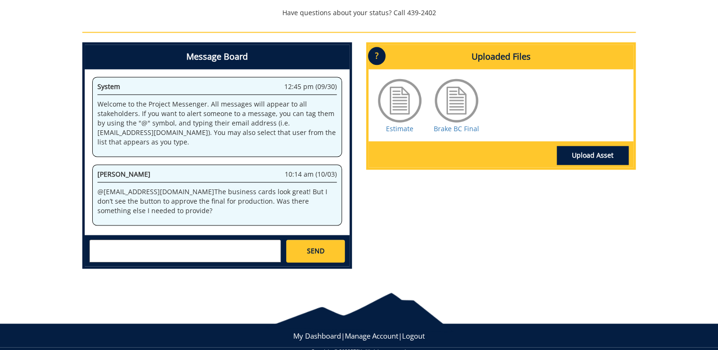
scroll to position [613, 0]
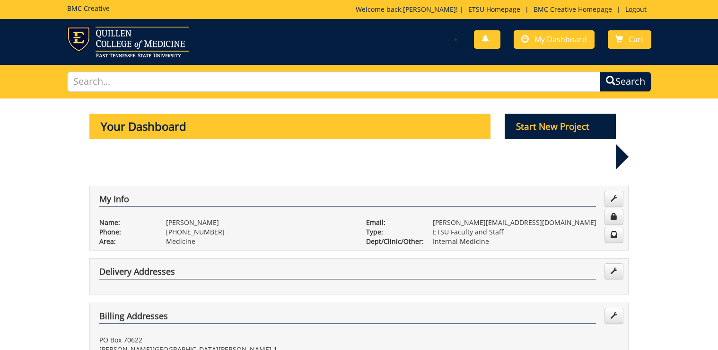
scroll to position [303, 0]
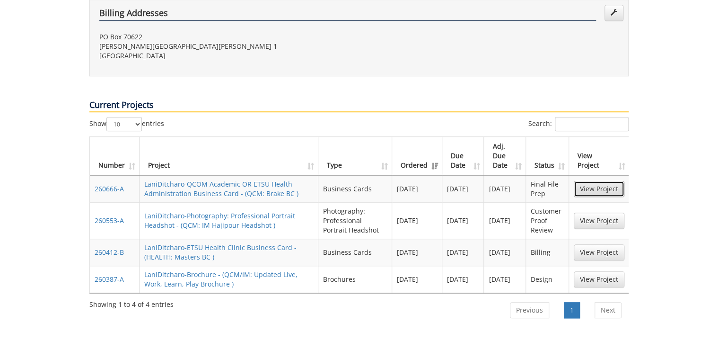
click at [606, 181] on link "View Project" at bounding box center [599, 189] width 51 height 16
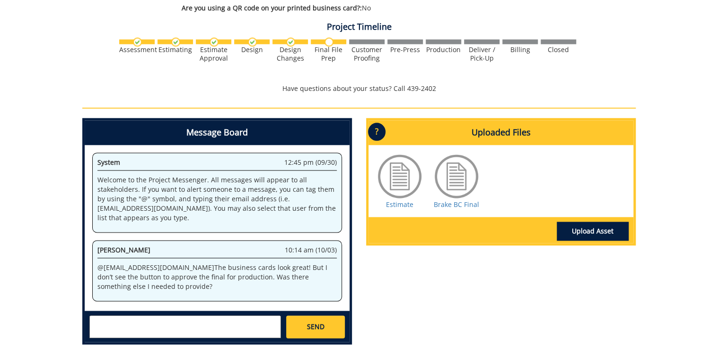
scroll to position [568, 0]
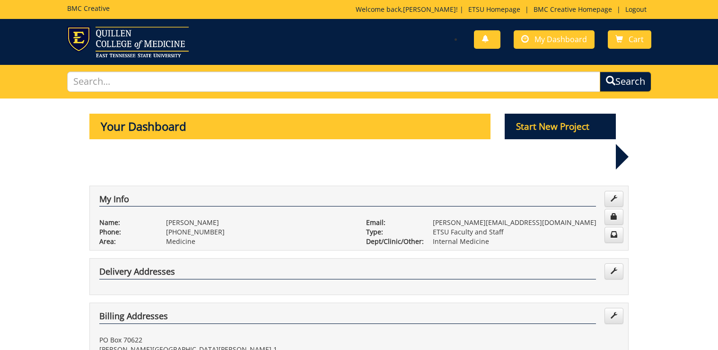
scroll to position [303, 0]
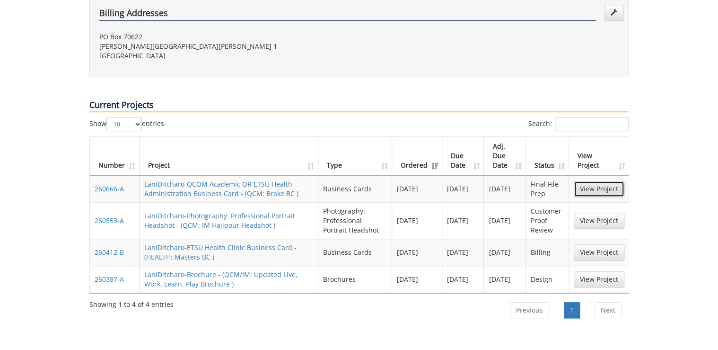
click at [602, 181] on link "View Project" at bounding box center [599, 189] width 51 height 16
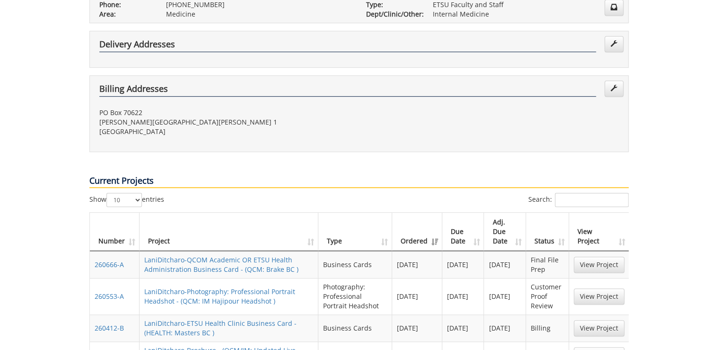
scroll to position [265, 0]
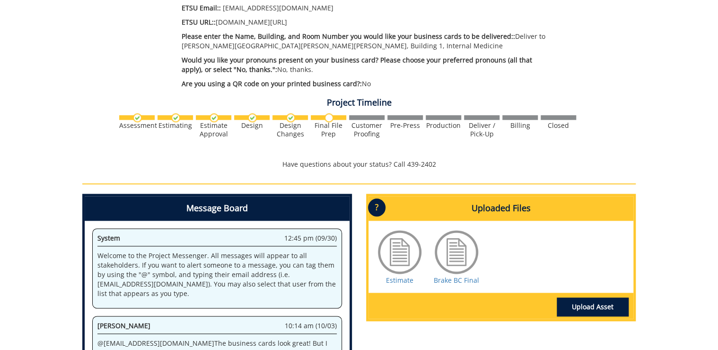
scroll to position [416, 0]
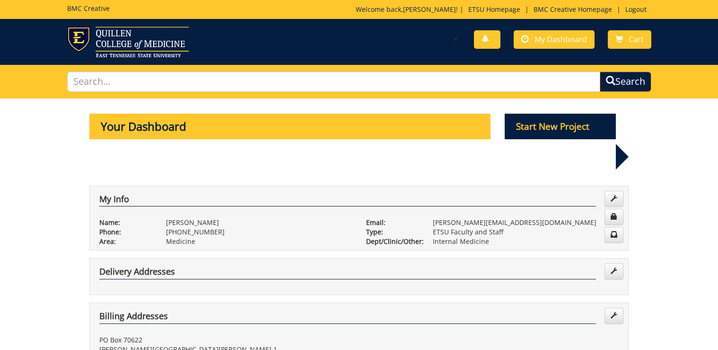
scroll to position [265, 0]
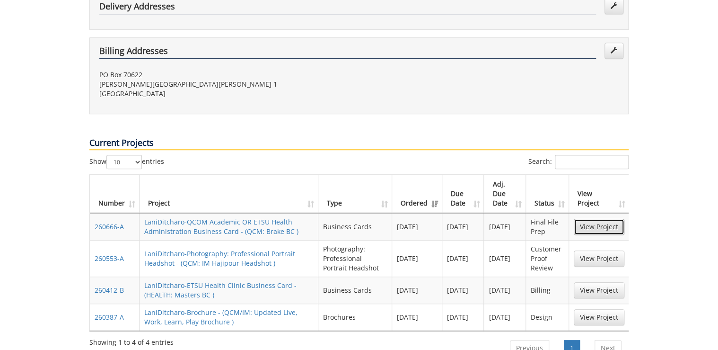
click at [594, 219] on link "View Project" at bounding box center [599, 227] width 51 height 16
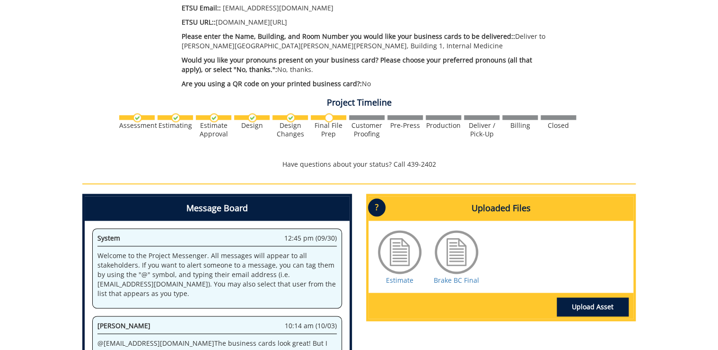
scroll to position [613, 0]
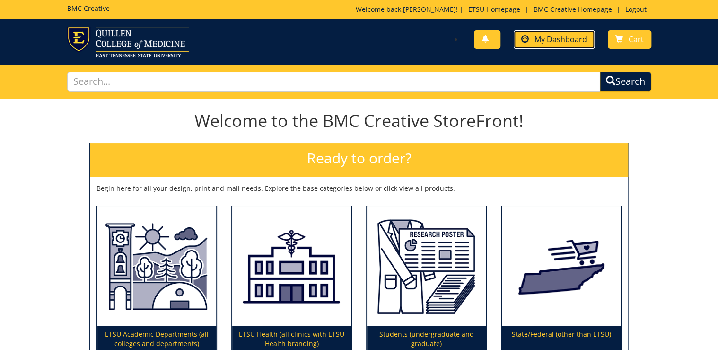
click at [574, 38] on span "My Dashboard" at bounding box center [561, 39] width 53 height 10
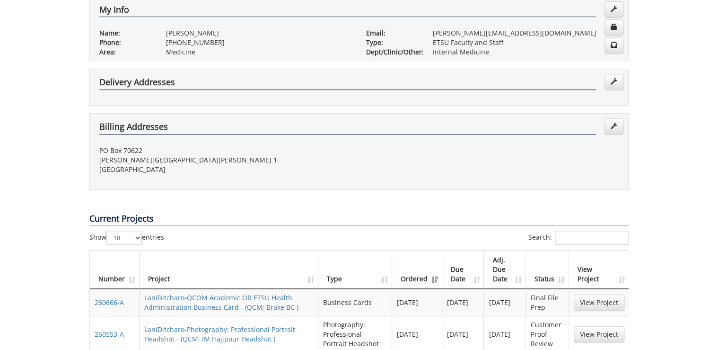
scroll to position [265, 0]
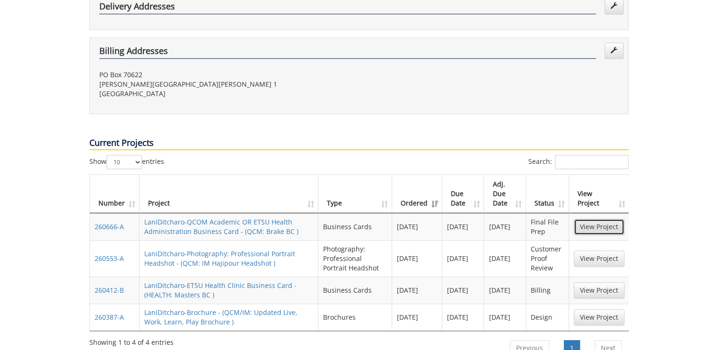
click at [581, 219] on link "View Project" at bounding box center [599, 227] width 51 height 16
click at [591, 309] on link "View Project" at bounding box center [599, 317] width 51 height 16
click at [596, 250] on link "View Project" at bounding box center [599, 258] width 51 height 16
click at [585, 282] on link "View Project" at bounding box center [599, 290] width 51 height 16
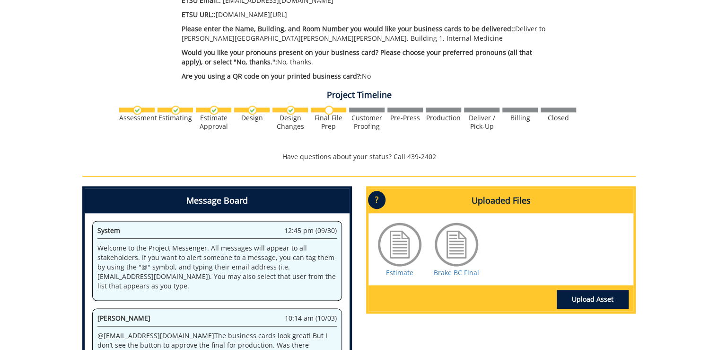
scroll to position [348, 0]
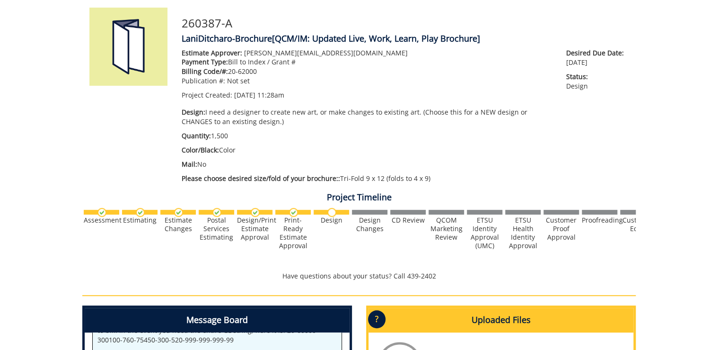
scroll to position [303, 0]
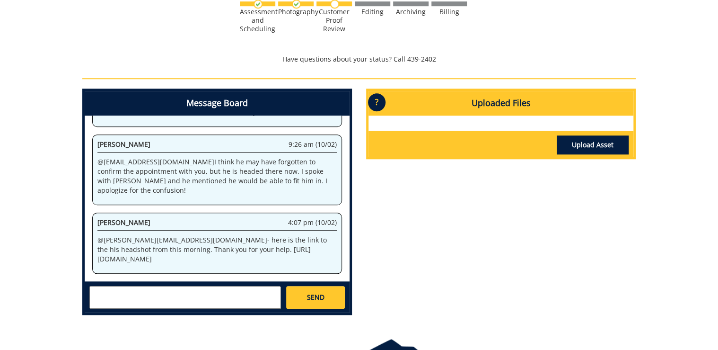
scroll to position [379, 0]
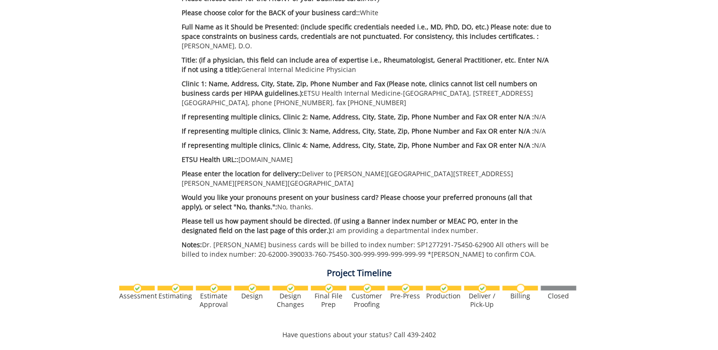
scroll to position [76, 0]
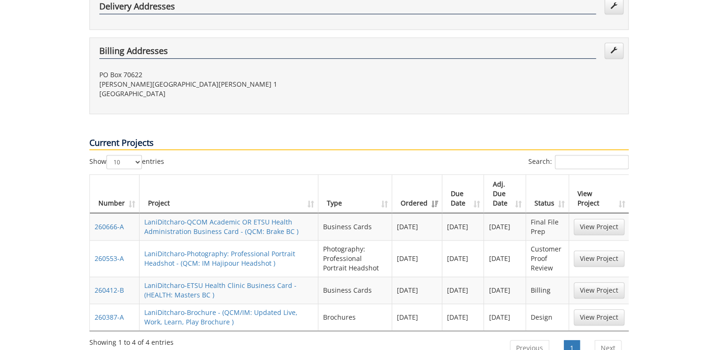
scroll to position [341, 0]
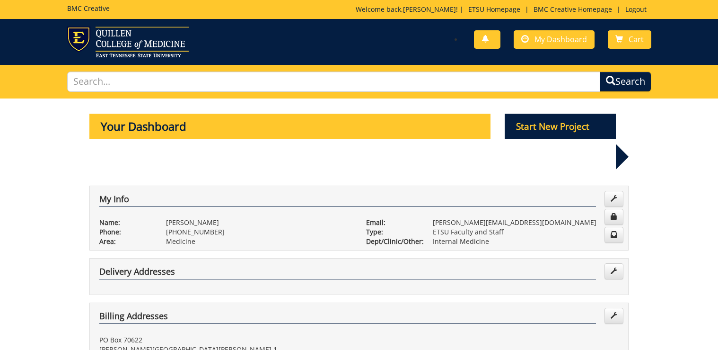
scroll to position [341, 0]
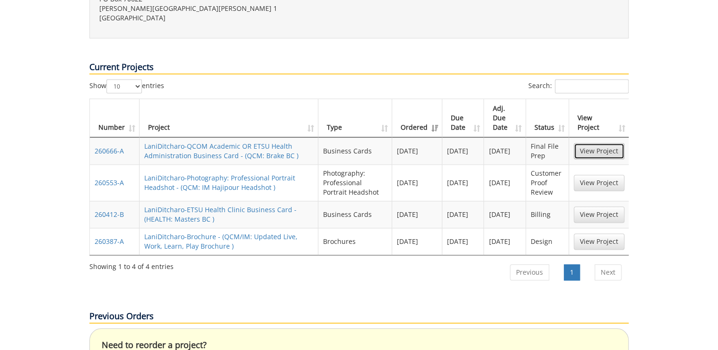
click at [591, 143] on link "View Project" at bounding box center [599, 151] width 51 height 16
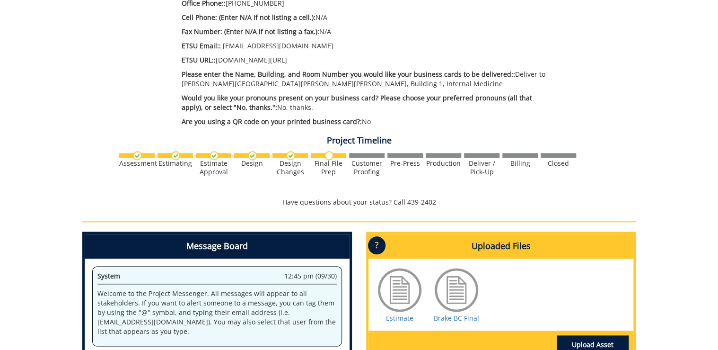
scroll to position [606, 0]
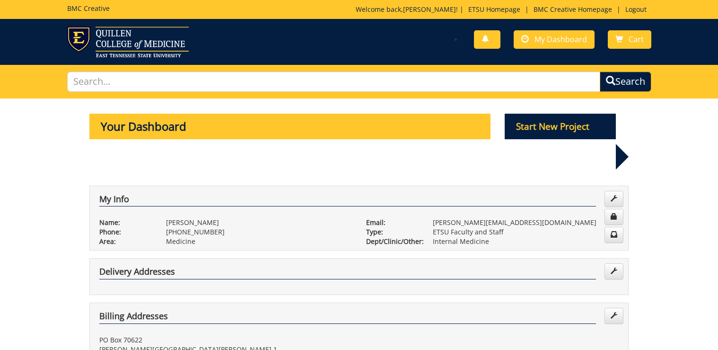
scroll to position [341, 0]
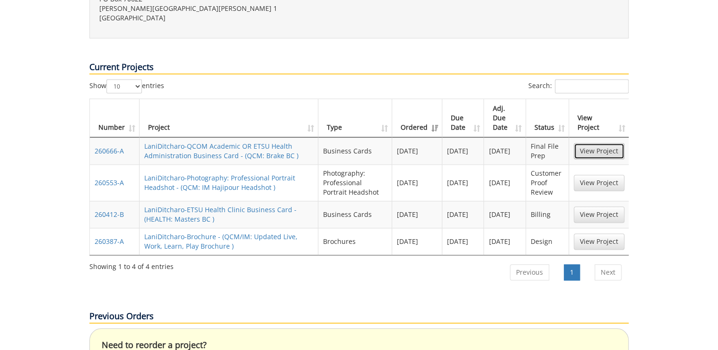
click at [610, 143] on link "View Project" at bounding box center [599, 151] width 51 height 16
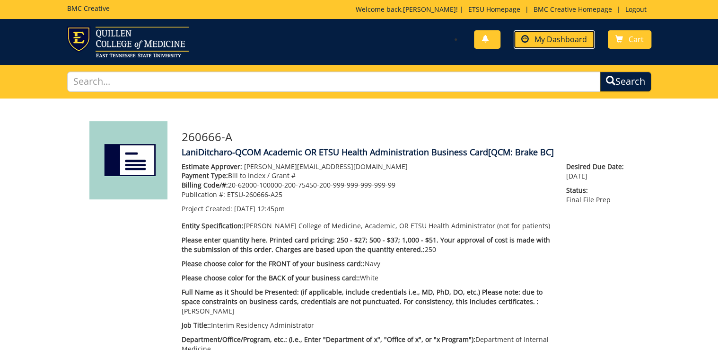
click at [562, 42] on span "My Dashboard" at bounding box center [561, 39] width 53 height 10
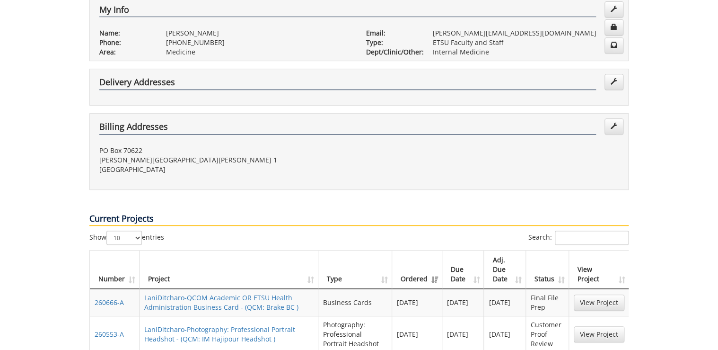
scroll to position [341, 0]
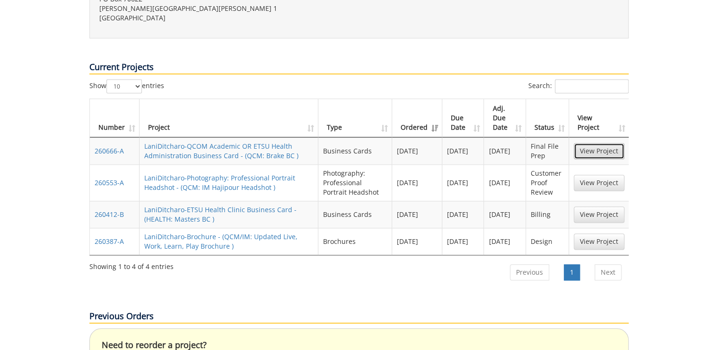
click at [583, 143] on link "View Project" at bounding box center [599, 151] width 51 height 16
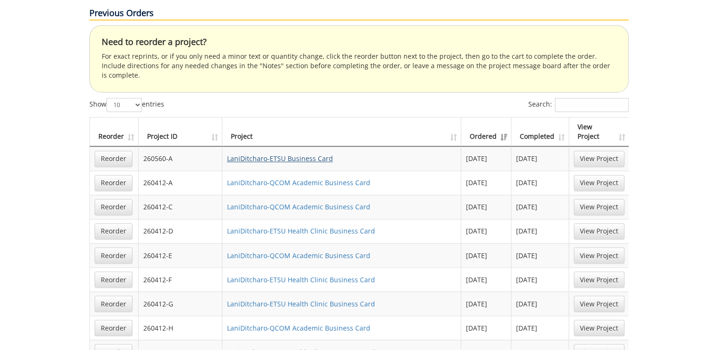
scroll to position [681, 0]
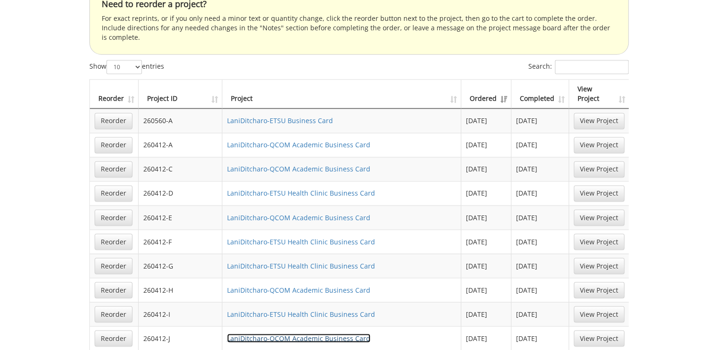
click at [290, 333] on link "LaniDitcharo-QCOM Academic Business Card" at bounding box center [298, 337] width 143 height 9
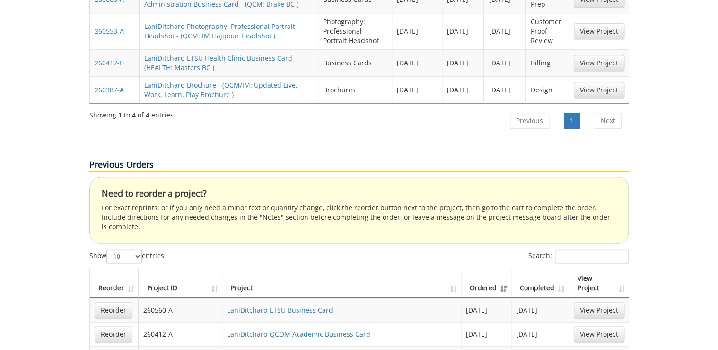
scroll to position [719, 0]
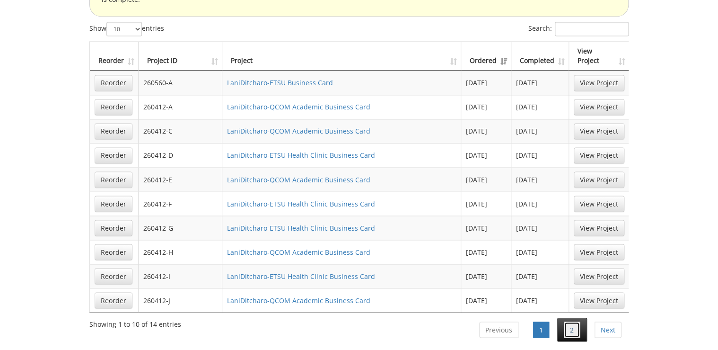
click at [573, 321] on link "2" at bounding box center [572, 329] width 16 height 16
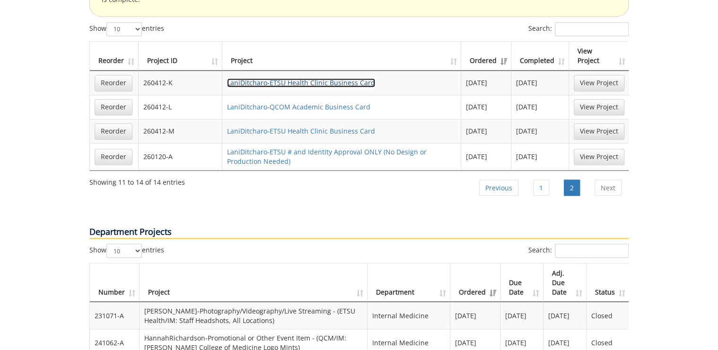
click at [256, 78] on link "LaniDitcharo-ETSU Health Clinic Business Card" at bounding box center [301, 82] width 148 height 9
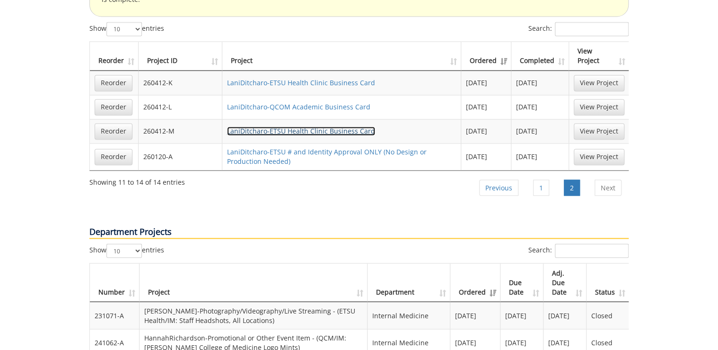
click at [284, 126] on link "LaniDitcharo-ETSU Health Clinic Business Card" at bounding box center [301, 130] width 148 height 9
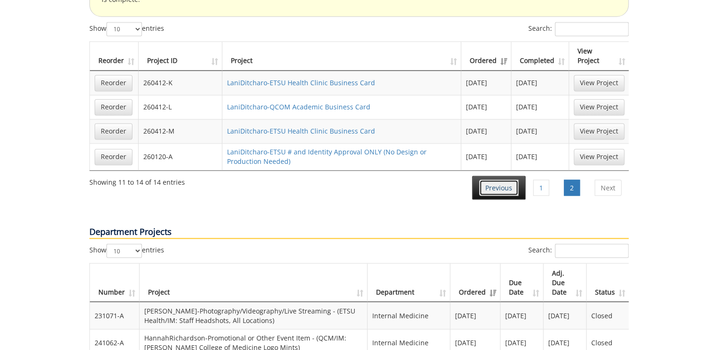
click at [498, 179] on link "Previous" at bounding box center [498, 187] width 39 height 16
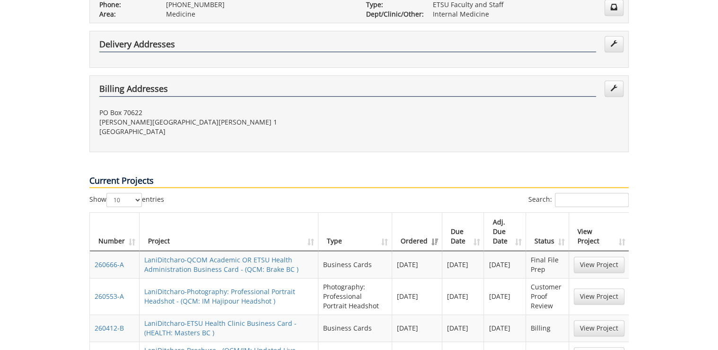
scroll to position [265, 0]
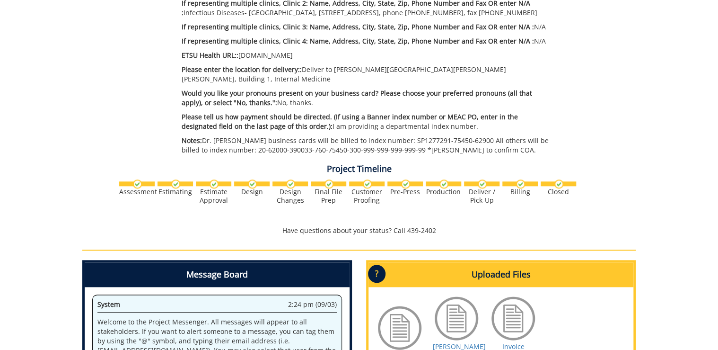
scroll to position [454, 0]
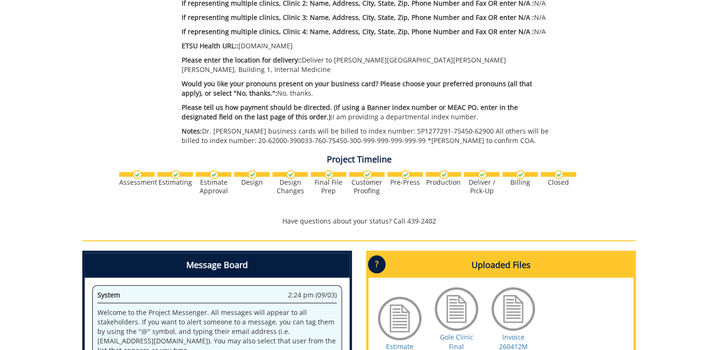
scroll to position [416, 0]
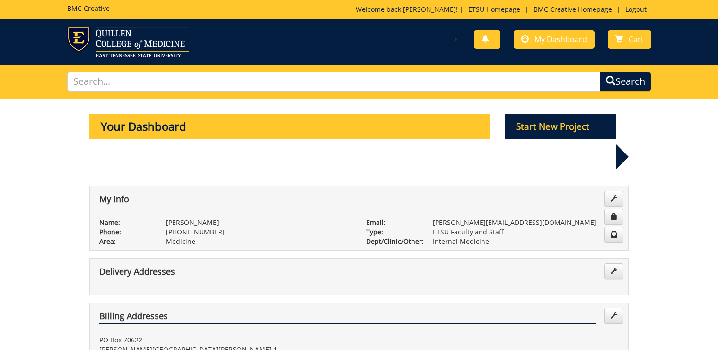
scroll to position [265, 0]
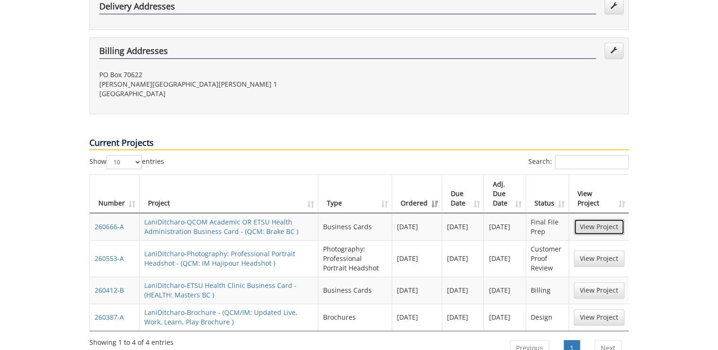
click at [613, 219] on link "View Project" at bounding box center [599, 227] width 51 height 16
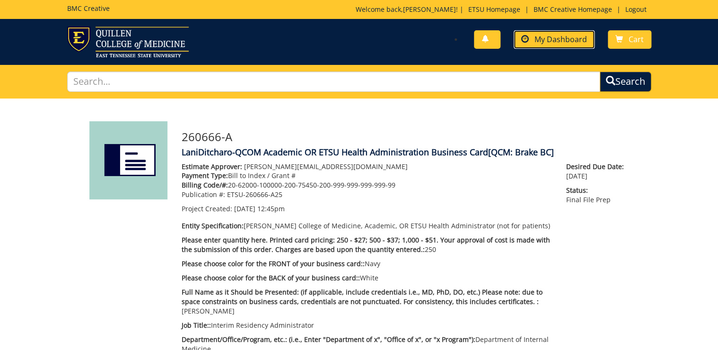
click at [538, 35] on span "My Dashboard" at bounding box center [561, 39] width 53 height 10
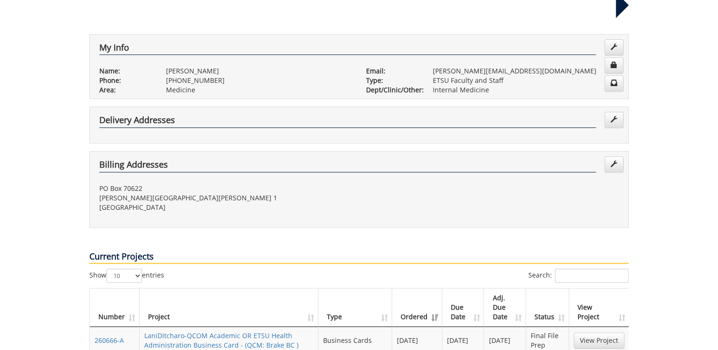
scroll to position [379, 0]
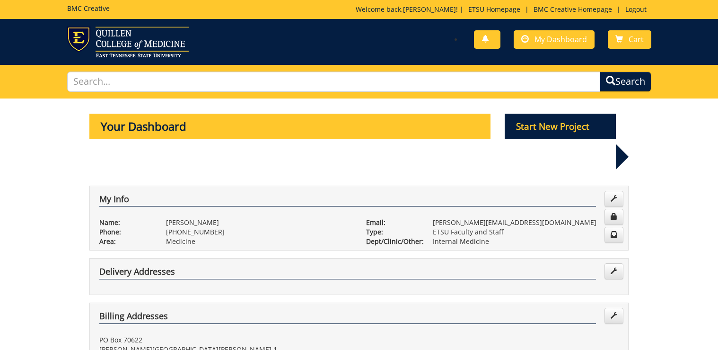
scroll to position [379, 0]
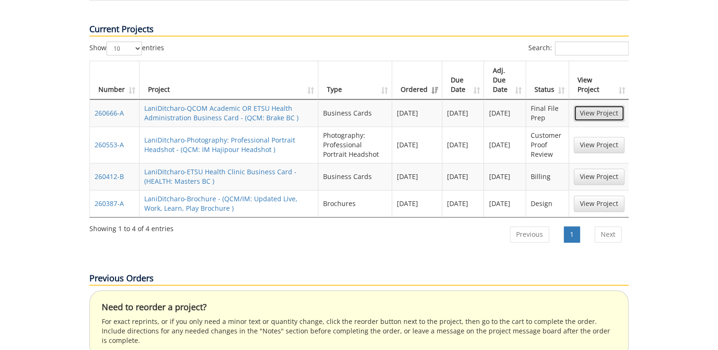
click at [610, 105] on link "View Project" at bounding box center [599, 113] width 51 height 16
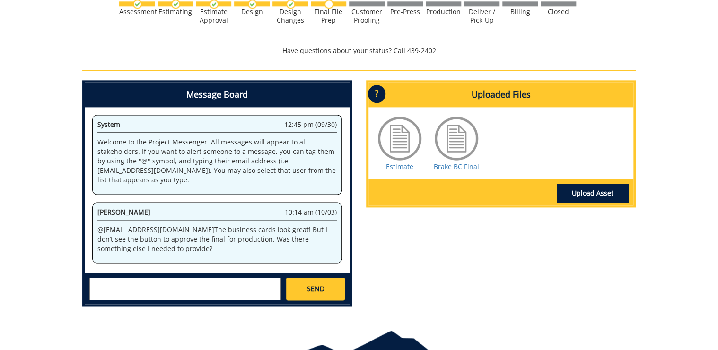
scroll to position [341, 0]
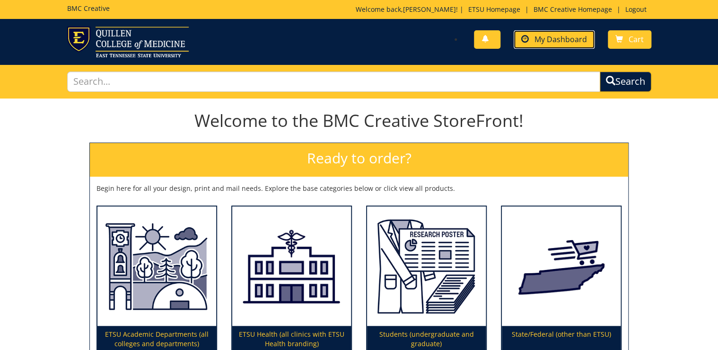
click at [572, 37] on span "My Dashboard" at bounding box center [561, 39] width 53 height 10
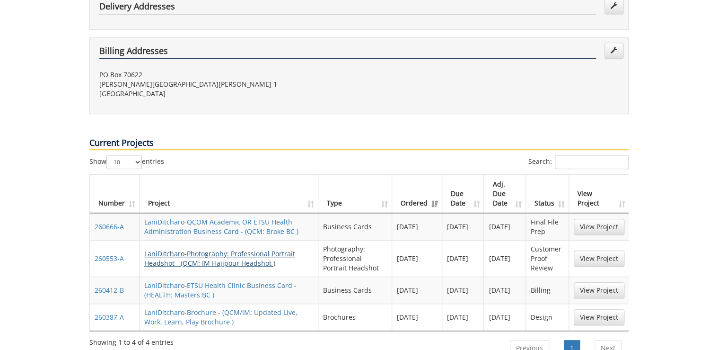
scroll to position [303, 0]
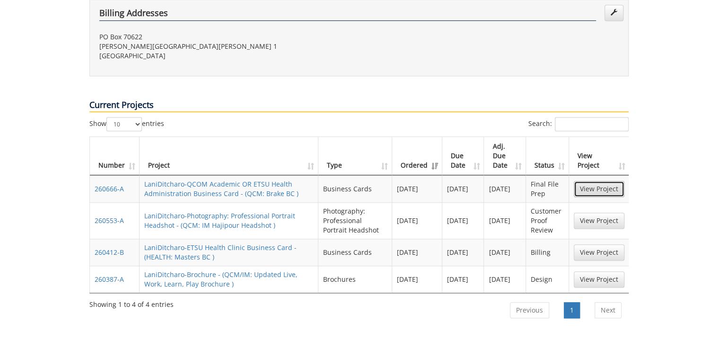
click at [600, 181] on link "View Project" at bounding box center [599, 189] width 51 height 16
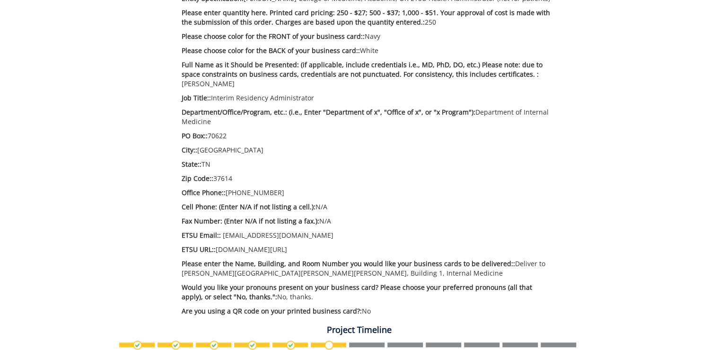
scroll to position [38, 0]
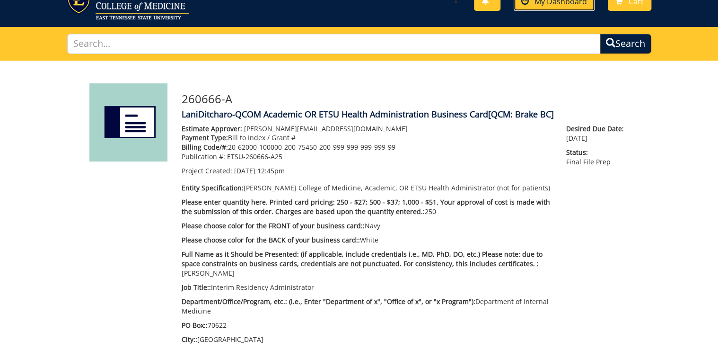
drag, startPoint x: 564, startPoint y: 6, endPoint x: 559, endPoint y: 10, distance: 6.0
click at [564, 6] on span "My Dashboard" at bounding box center [561, 1] width 53 height 10
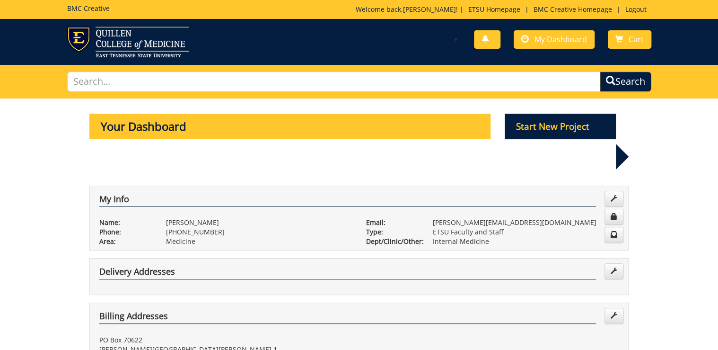
scroll to position [151, 0]
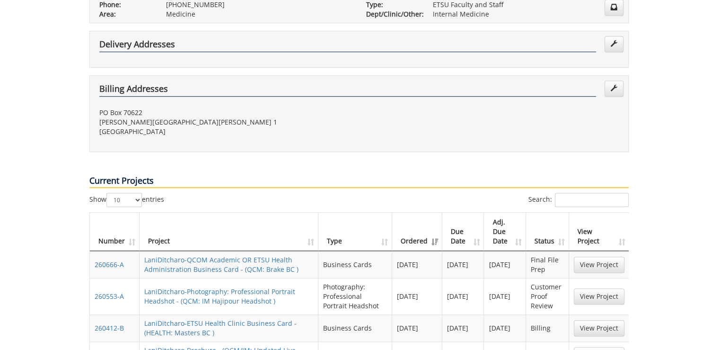
scroll to position [265, 0]
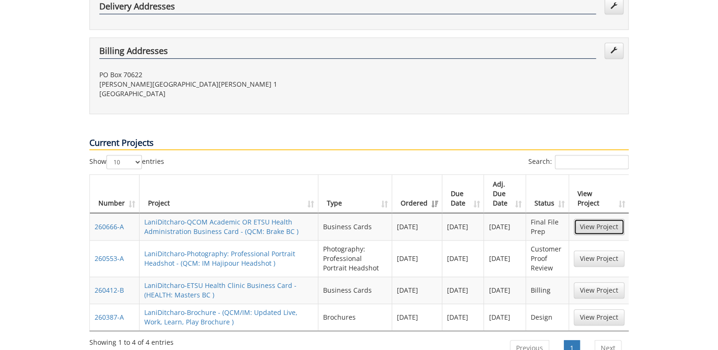
click at [619, 219] on link "View Project" at bounding box center [599, 227] width 51 height 16
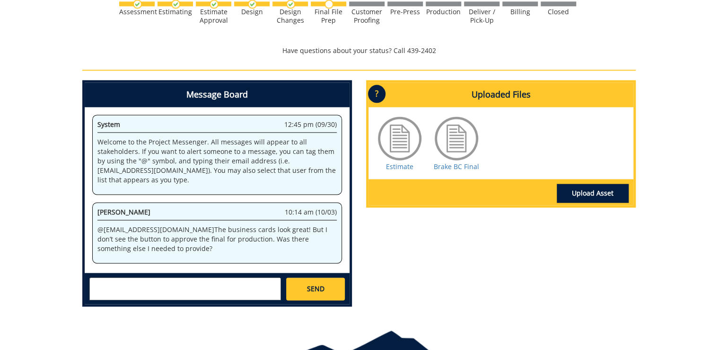
scroll to position [606, 0]
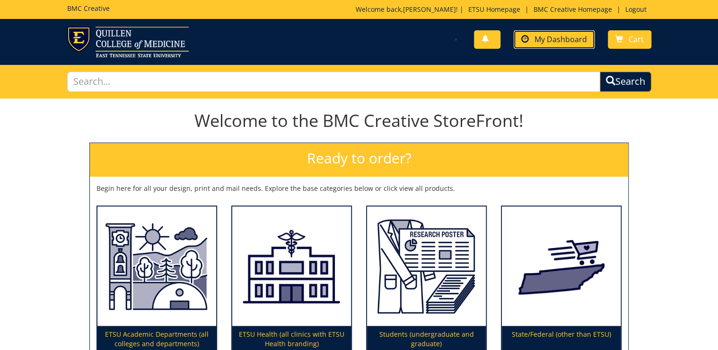
click at [565, 41] on span "My Dashboard" at bounding box center [561, 39] width 53 height 10
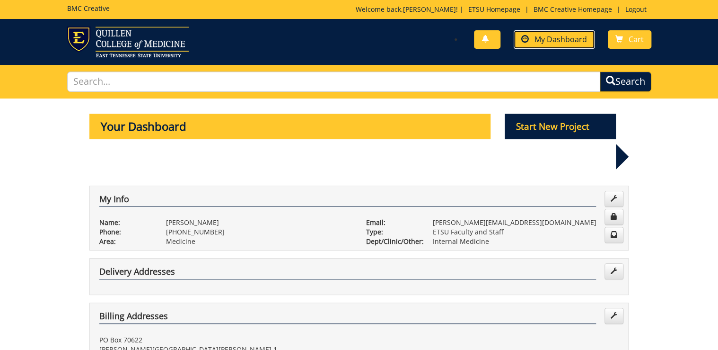
click at [573, 44] on span "My Dashboard" at bounding box center [561, 39] width 53 height 10
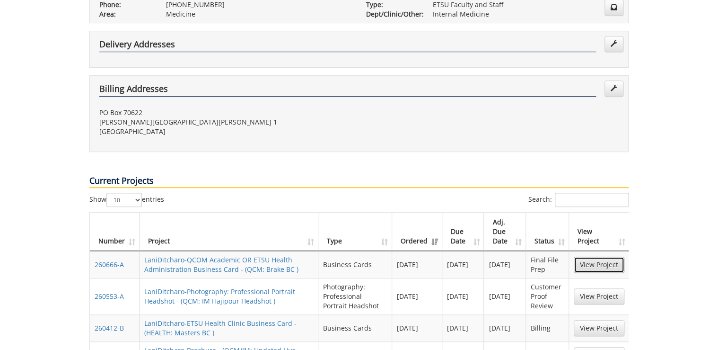
click at [595, 256] on link "View Project" at bounding box center [599, 264] width 51 height 16
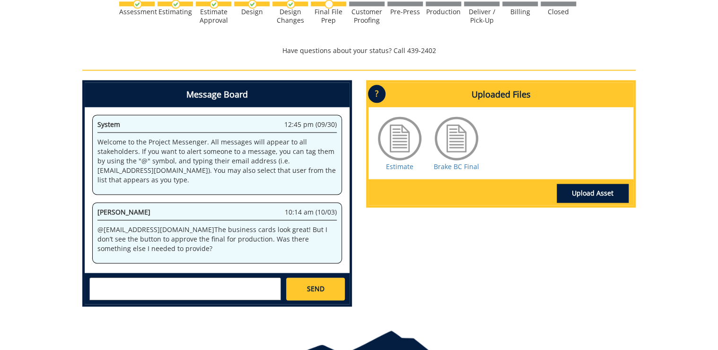
scroll to position [606, 0]
